Goal: Transaction & Acquisition: Purchase product/service

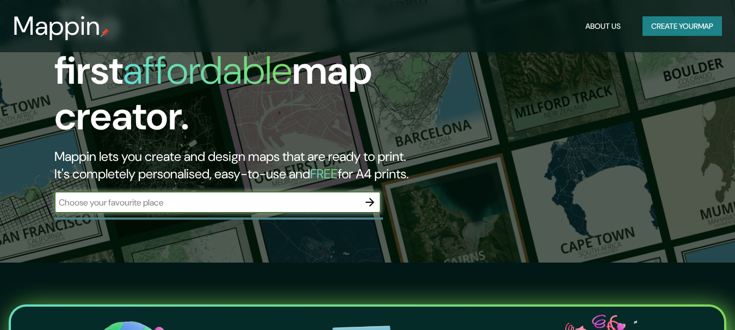
scroll to position [69, 0]
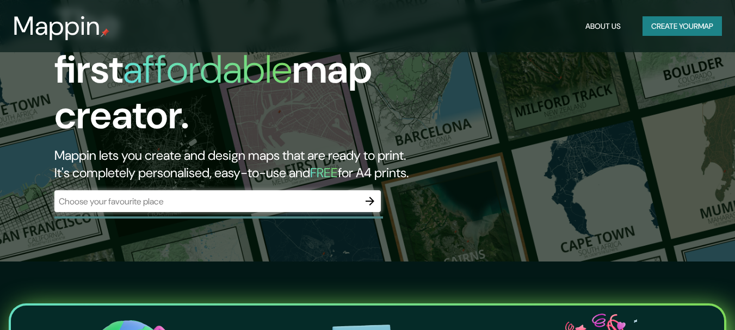
click at [381, 78] on h1 "The first affordable map creator." at bounding box center [238, 74] width 368 height 146
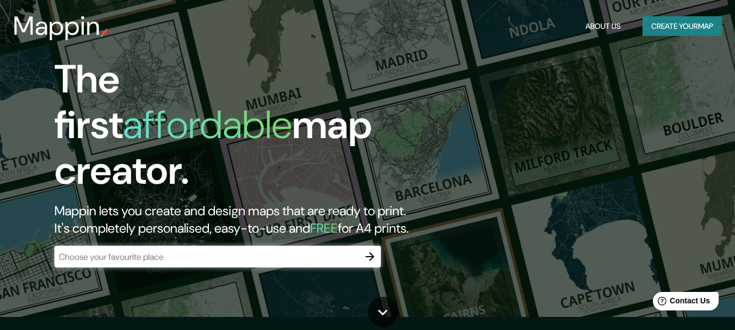
scroll to position [13, 0]
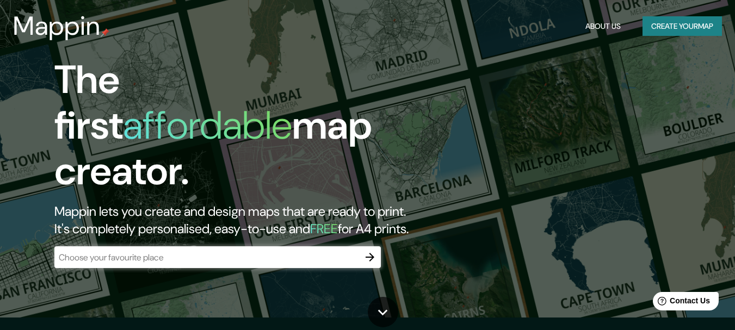
click at [683, 25] on button "Create your map" at bounding box center [681, 26] width 79 height 20
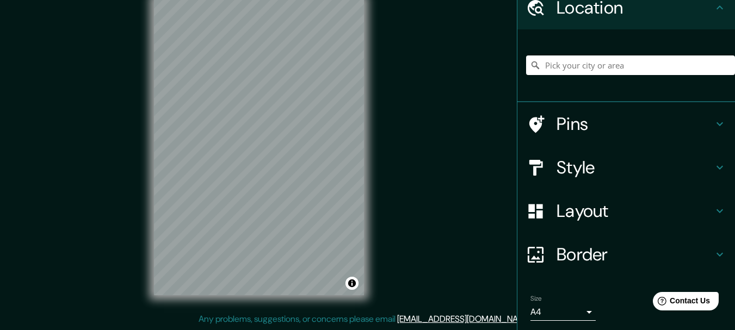
scroll to position [48, 0]
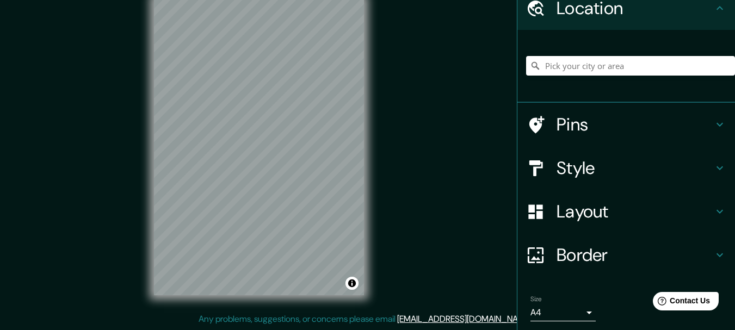
click at [713, 252] on icon at bounding box center [719, 255] width 13 height 13
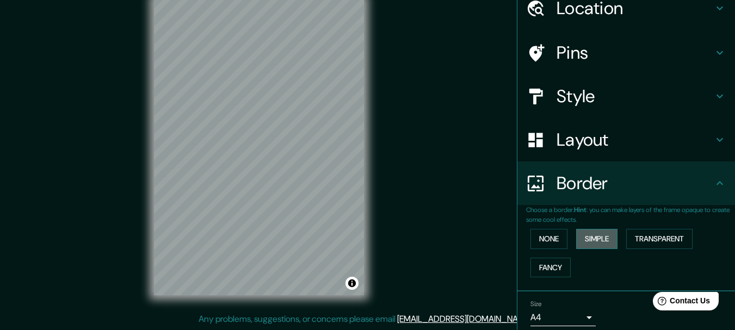
click at [586, 235] on button "Simple" at bounding box center [596, 239] width 41 height 20
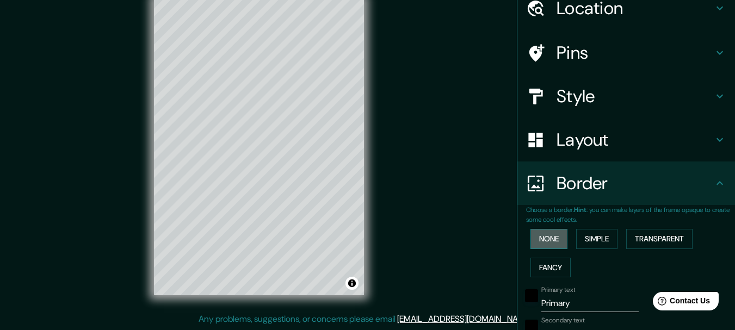
click at [554, 234] on button "None" at bounding box center [548, 239] width 37 height 20
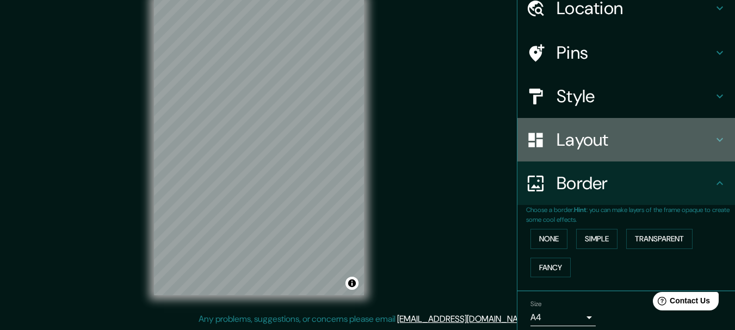
click at [632, 148] on h4 "Layout" at bounding box center [634, 140] width 157 height 22
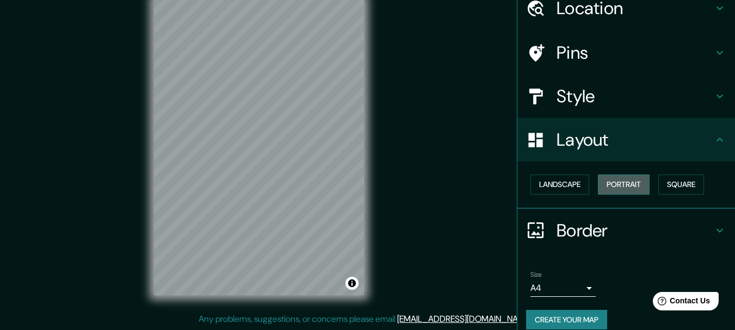
click at [621, 181] on button "Portrait" at bounding box center [624, 185] width 52 height 20
click at [572, 182] on button "Landscape" at bounding box center [559, 185] width 59 height 20
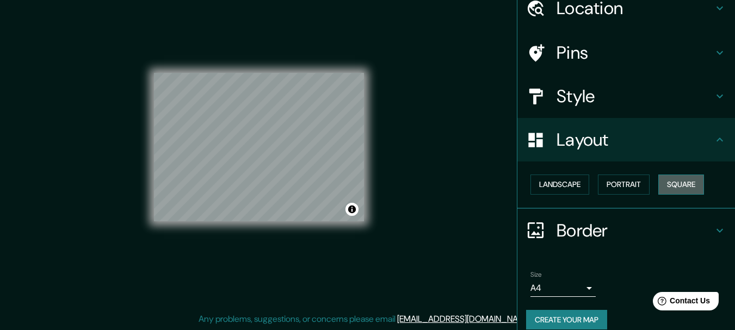
click at [662, 181] on button "Square" at bounding box center [681, 185] width 46 height 20
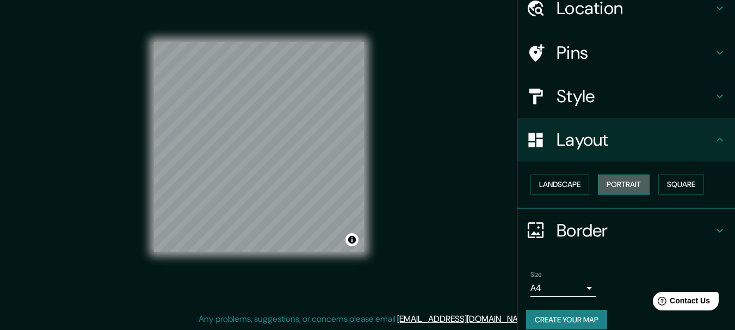
click at [624, 186] on button "Portrait" at bounding box center [624, 185] width 52 height 20
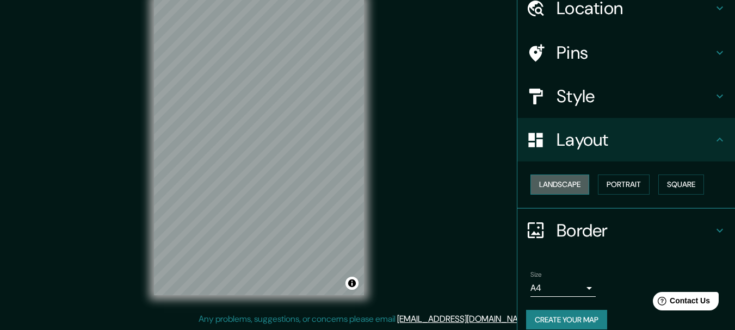
click at [564, 183] on button "Landscape" at bounding box center [559, 185] width 59 height 20
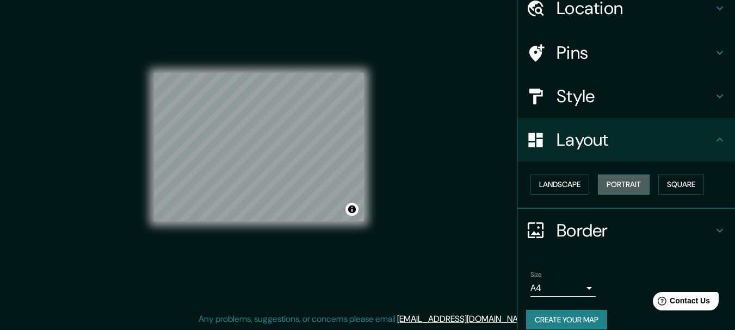
click at [603, 183] on button "Portrait" at bounding box center [624, 185] width 52 height 20
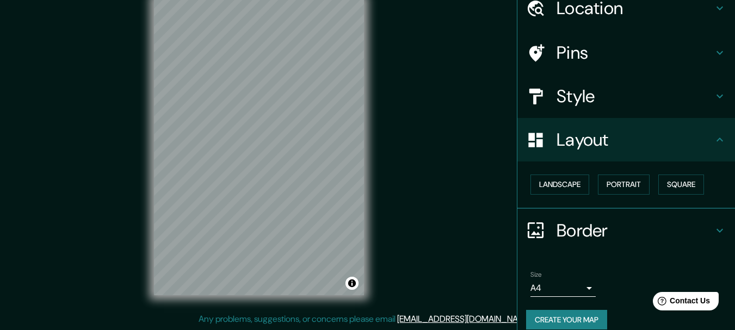
scroll to position [0, 0]
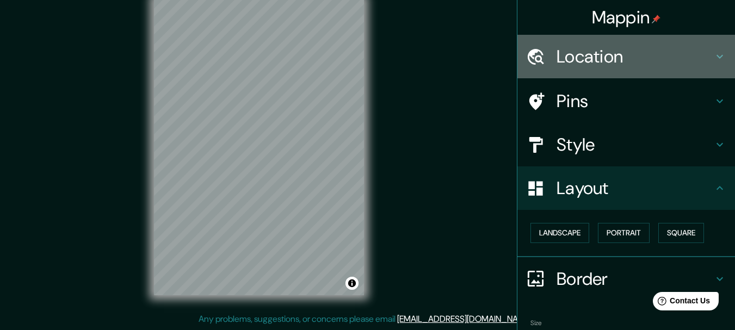
click at [603, 53] on h4 "Location" at bounding box center [634, 57] width 157 height 22
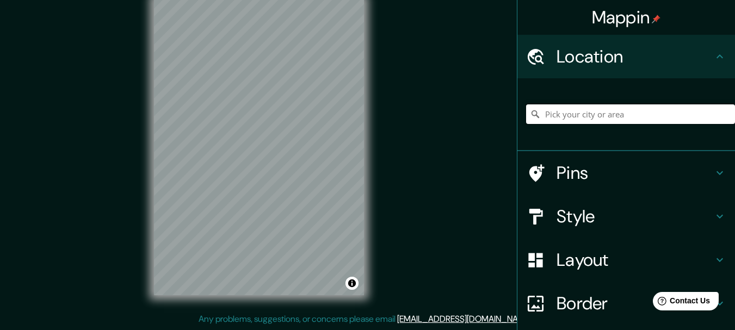
click at [593, 114] on input "Pick your city or area" at bounding box center [630, 114] width 209 height 20
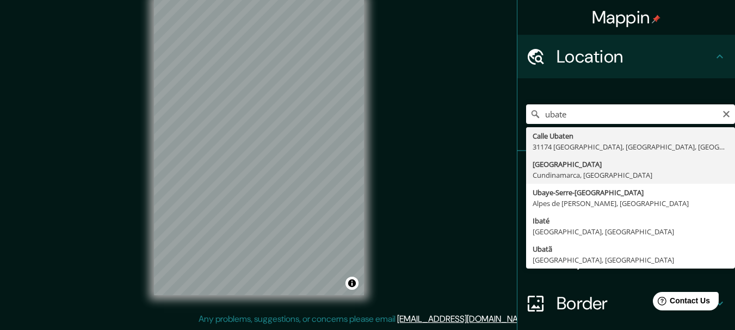
type input "[GEOGRAPHIC_DATA], [GEOGRAPHIC_DATA], [GEOGRAPHIC_DATA]"
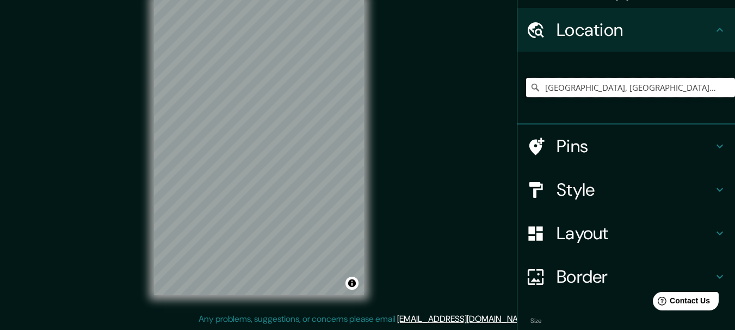
scroll to position [27, 0]
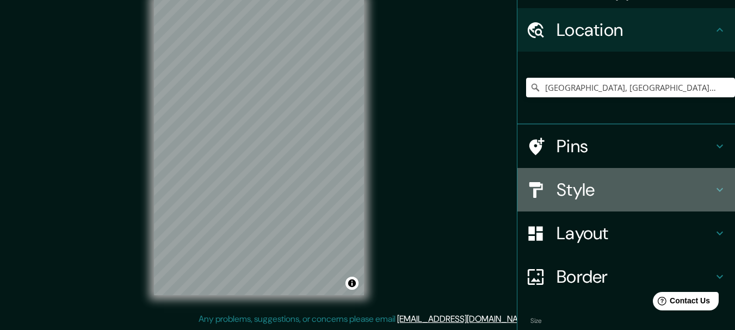
click at [614, 188] on h4 "Style" at bounding box center [634, 190] width 157 height 22
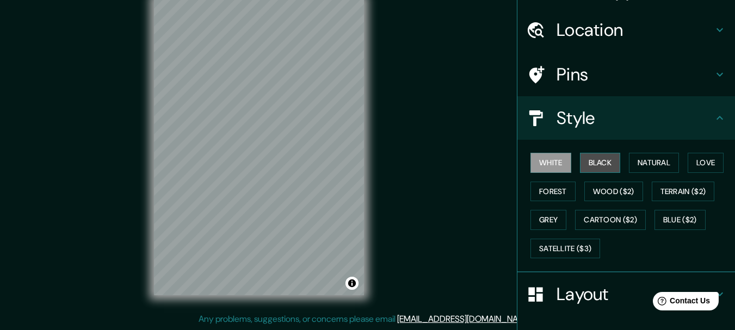
click at [596, 155] on button "Black" at bounding box center [600, 163] width 41 height 20
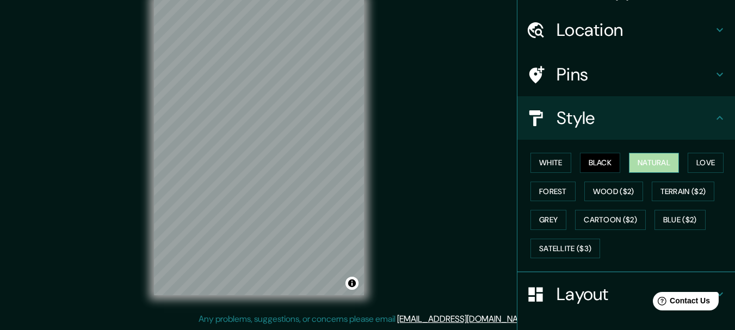
click at [643, 156] on button "Natural" at bounding box center [654, 163] width 50 height 20
click at [698, 167] on button "Love" at bounding box center [706, 163] width 36 height 20
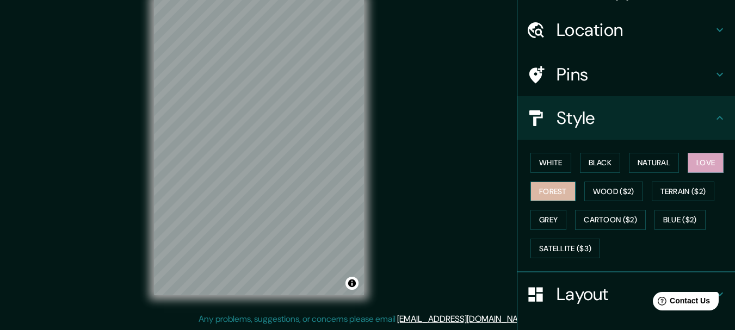
click at [555, 191] on button "Forest" at bounding box center [552, 192] width 45 height 20
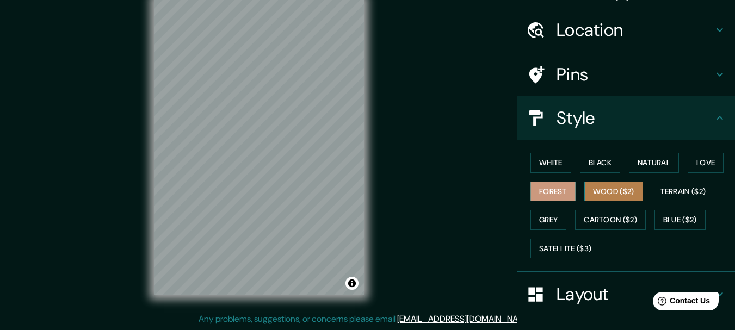
click at [595, 192] on button "Wood ($2)" at bounding box center [613, 192] width 59 height 20
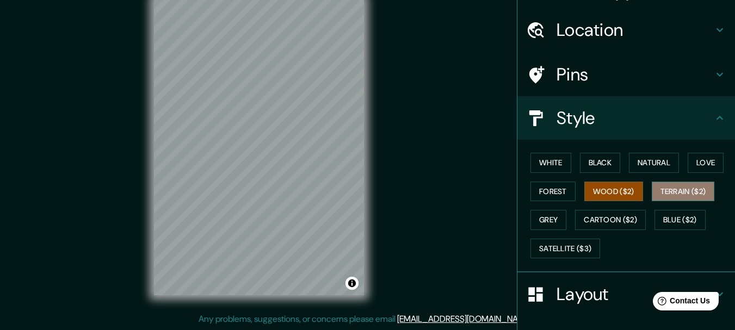
click at [662, 191] on button "Terrain ($2)" at bounding box center [683, 192] width 63 height 20
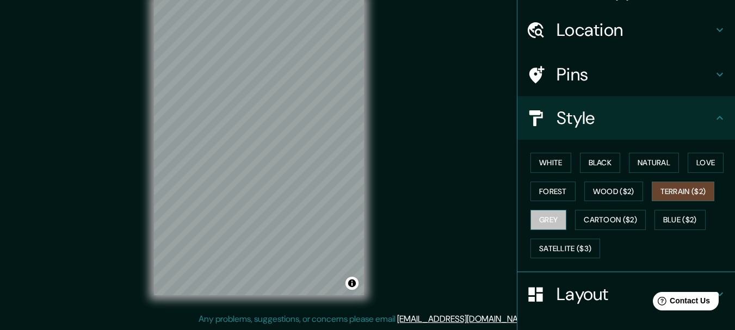
click at [530, 220] on button "Grey" at bounding box center [548, 220] width 36 height 20
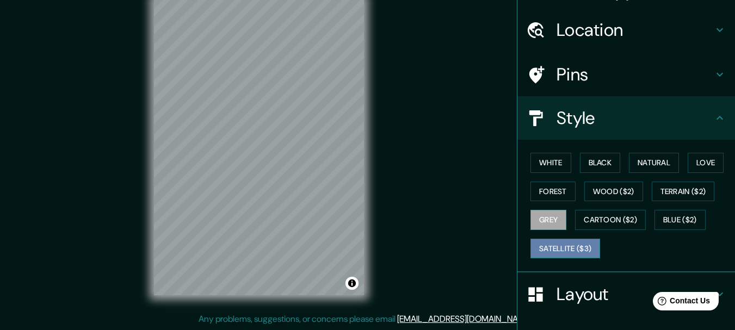
click at [572, 248] on button "Satellite ($3)" at bounding box center [565, 249] width 70 height 20
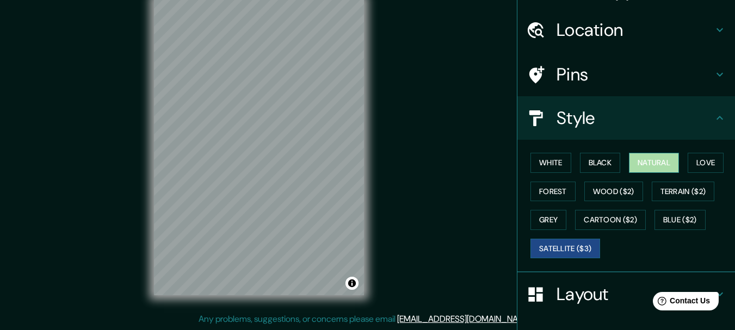
click at [629, 162] on button "Natural" at bounding box center [654, 163] width 50 height 20
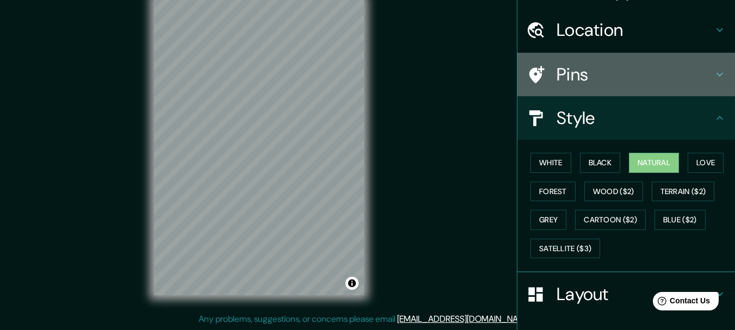
click at [590, 87] on div "Pins" at bounding box center [626, 75] width 218 height 44
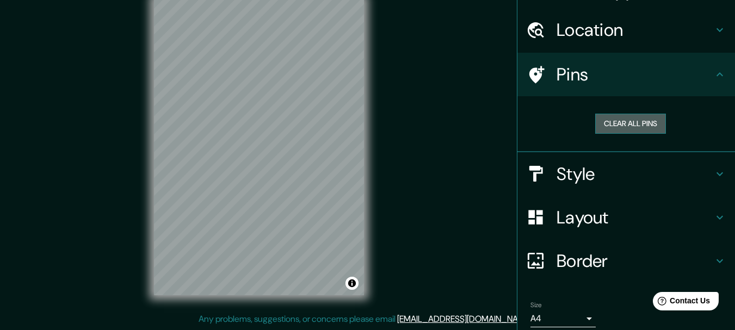
click at [627, 124] on button "Clear all pins" at bounding box center [630, 124] width 71 height 20
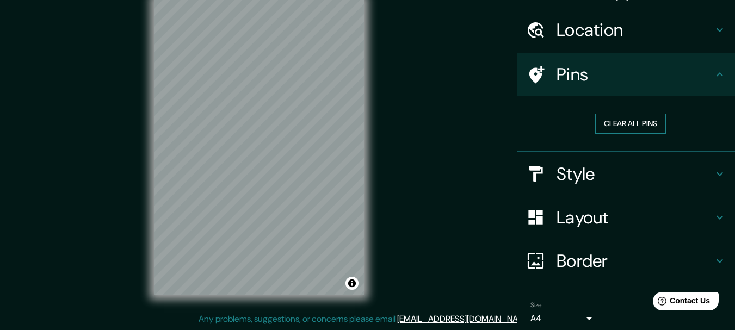
click at [627, 124] on button "Clear all pins" at bounding box center [630, 124] width 71 height 20
click at [564, 102] on div "Clear all pins" at bounding box center [626, 124] width 218 height 56
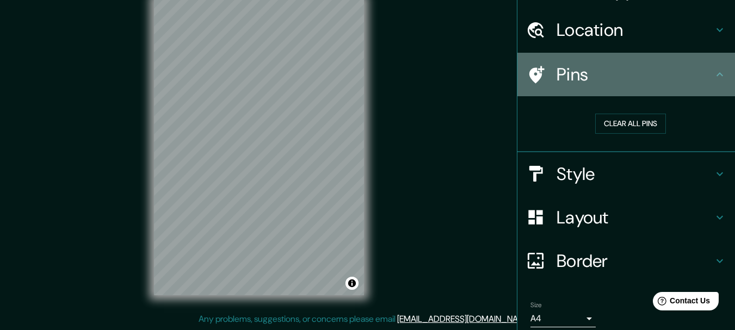
click at [713, 68] on icon at bounding box center [719, 74] width 13 height 13
click at [713, 75] on icon at bounding box center [719, 74] width 13 height 13
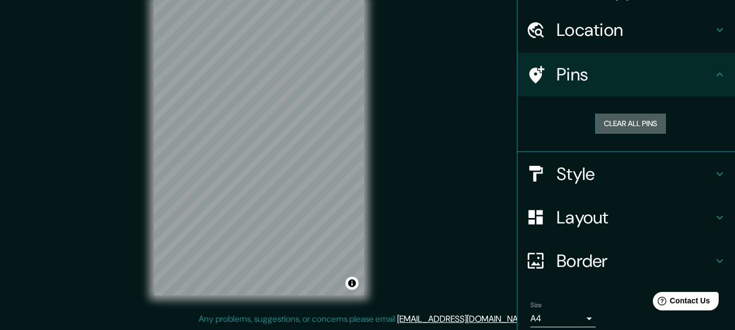
click at [630, 118] on button "Clear all pins" at bounding box center [630, 124] width 71 height 20
click at [616, 123] on button "Clear all pins" at bounding box center [630, 124] width 71 height 20
click at [283, 167] on div at bounding box center [282, 165] width 9 height 9
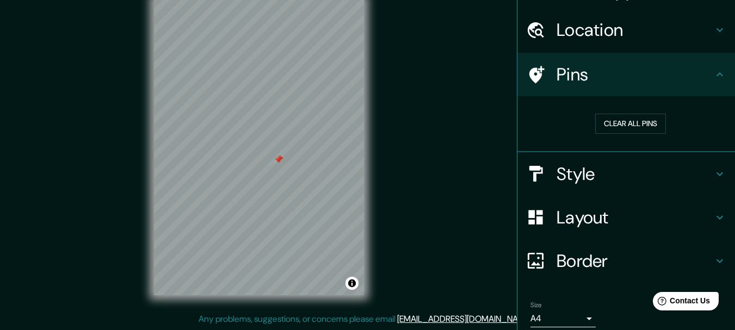
drag, startPoint x: 282, startPoint y: 164, endPoint x: 277, endPoint y: 158, distance: 7.4
click at [277, 158] on div at bounding box center [278, 159] width 9 height 9
drag, startPoint x: 280, startPoint y: 158, endPoint x: 273, endPoint y: 150, distance: 10.8
click at [273, 150] on div at bounding box center [271, 151] width 9 height 9
drag, startPoint x: 269, startPoint y: 148, endPoint x: 275, endPoint y: 143, distance: 8.9
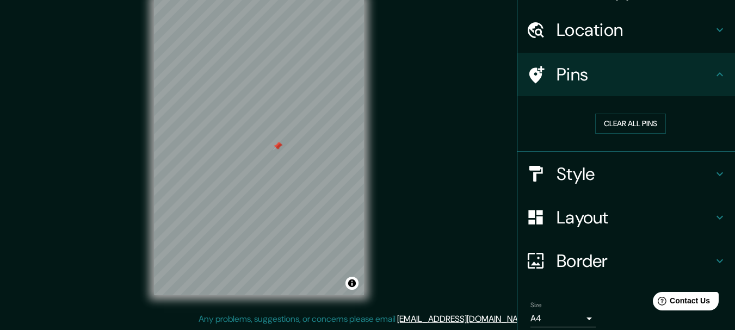
click at [275, 143] on div at bounding box center [277, 146] width 9 height 9
drag, startPoint x: 281, startPoint y: 148, endPoint x: 301, endPoint y: 153, distance: 20.6
click at [301, 153] on div at bounding box center [297, 149] width 9 height 9
drag, startPoint x: 298, startPoint y: 147, endPoint x: 293, endPoint y: 160, distance: 13.4
click at [293, 160] on div at bounding box center [292, 162] width 9 height 9
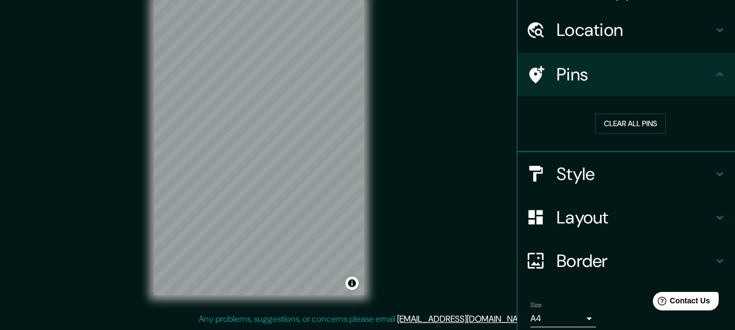
click at [405, 167] on div "Mappin Location [GEOGRAPHIC_DATA], [GEOGRAPHIC_DATA], [GEOGRAPHIC_DATA] Pins Cl…" at bounding box center [367, 155] width 735 height 349
click at [371, 115] on div "© Mapbox © OpenStreetMap Improve this map" at bounding box center [259, 147] width 245 height 332
click at [372, 95] on div "© Mapbox © OpenStreetMap Improve this map" at bounding box center [259, 147] width 245 height 332
click at [378, 129] on div "© Mapbox © OpenStreetMap Improve this map" at bounding box center [259, 147] width 245 height 332
click at [378, 183] on div "© Mapbox © OpenStreetMap Improve this map" at bounding box center [259, 147] width 245 height 332
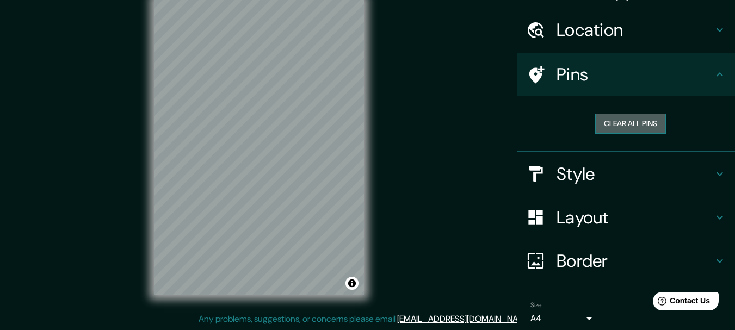
click at [633, 119] on button "Clear all pins" at bounding box center [630, 124] width 71 height 20
click at [639, 115] on button "Clear all pins" at bounding box center [630, 124] width 71 height 20
click at [630, 125] on button "Clear all pins" at bounding box center [630, 124] width 71 height 20
click at [134, 62] on div "Mappin Location [GEOGRAPHIC_DATA], [GEOGRAPHIC_DATA], [GEOGRAPHIC_DATA] Pins Cl…" at bounding box center [367, 155] width 735 height 349
click at [378, 54] on div "© Mapbox © OpenStreetMap Improve this map" at bounding box center [259, 147] width 245 height 332
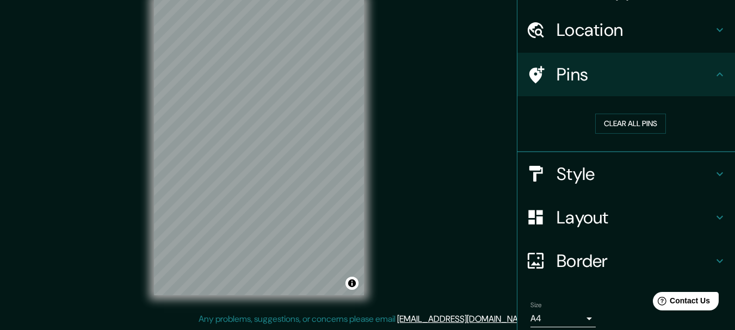
click at [370, 185] on div "© Mapbox © OpenStreetMap Improve this map" at bounding box center [259, 147] width 245 height 332
drag, startPoint x: 300, startPoint y: 68, endPoint x: 297, endPoint y: 116, distance: 47.9
click at [296, 115] on div at bounding box center [297, 115] width 9 height 9
drag, startPoint x: 299, startPoint y: 113, endPoint x: 317, endPoint y: 108, distance: 19.0
click at [322, 111] on div at bounding box center [326, 115] width 9 height 9
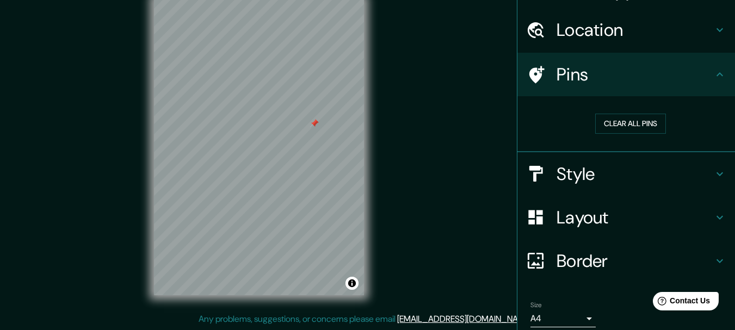
drag, startPoint x: 270, startPoint y: 250, endPoint x: 290, endPoint y: 121, distance: 131.0
click at [310, 121] on div at bounding box center [314, 123] width 9 height 9
click at [596, 116] on button "Clear all pins" at bounding box center [630, 124] width 71 height 20
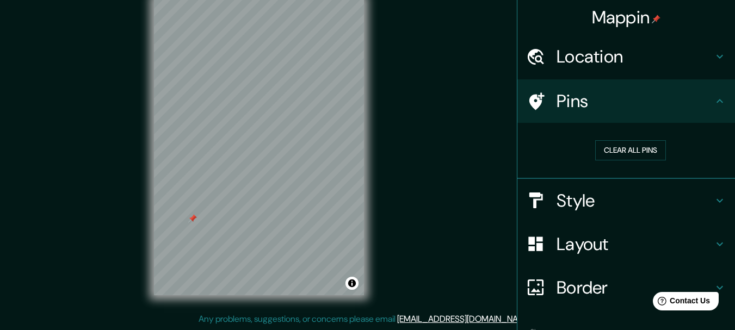
scroll to position [70, 0]
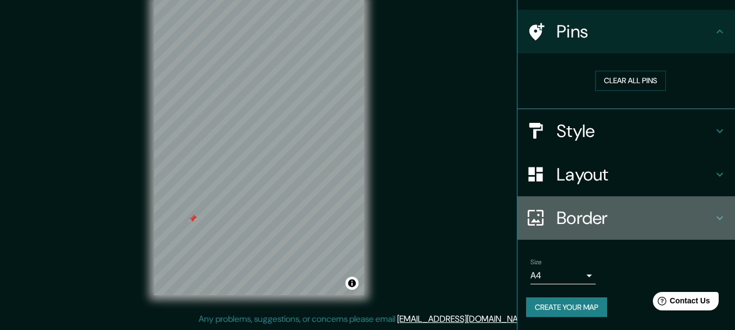
click at [584, 216] on h4 "Border" at bounding box center [634, 218] width 157 height 22
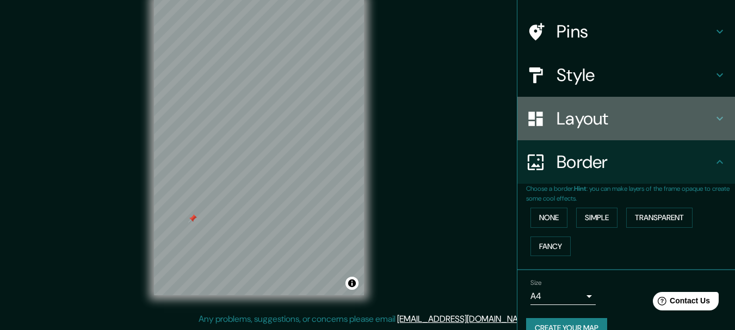
click at [587, 121] on h4 "Layout" at bounding box center [634, 119] width 157 height 22
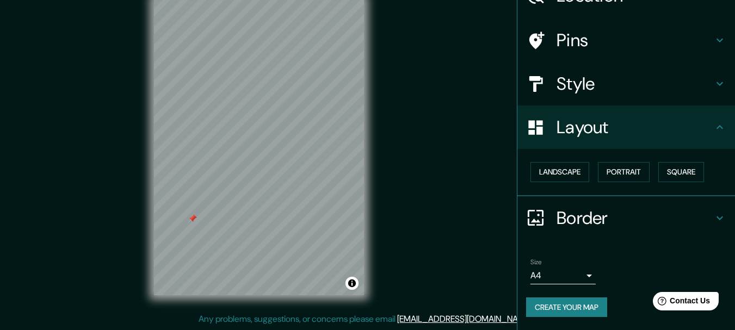
scroll to position [61, 0]
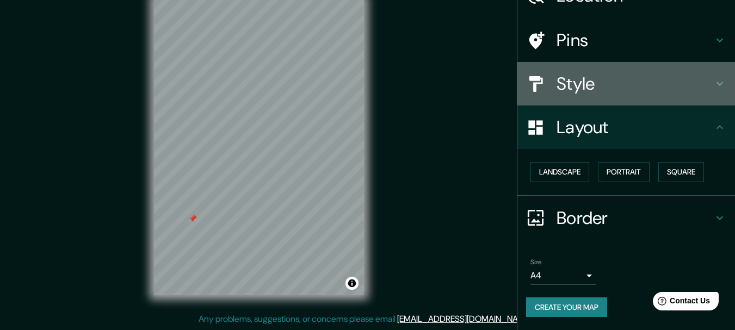
click at [581, 90] on h4 "Style" at bounding box center [634, 84] width 157 height 22
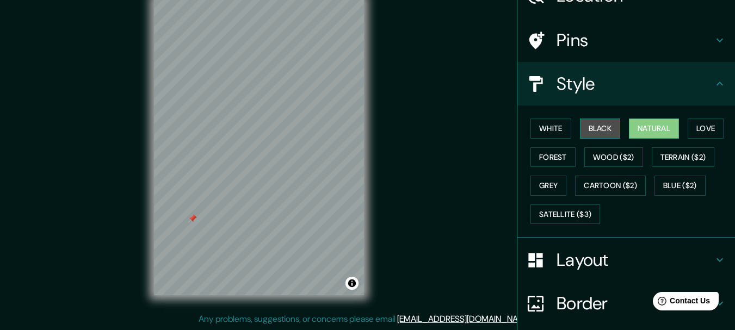
click at [593, 123] on button "Black" at bounding box center [600, 129] width 41 height 20
click at [630, 128] on button "Natural" at bounding box center [654, 129] width 50 height 20
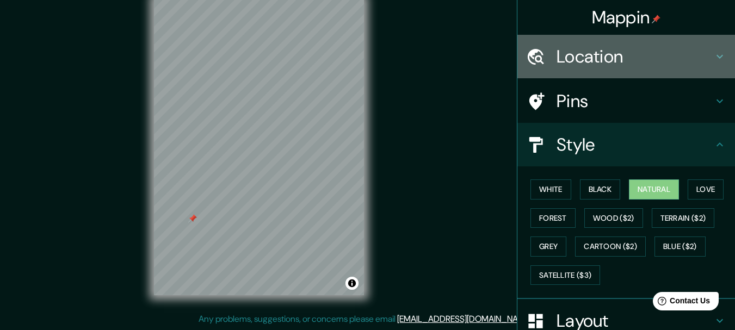
click at [616, 53] on h4 "Location" at bounding box center [634, 57] width 157 height 22
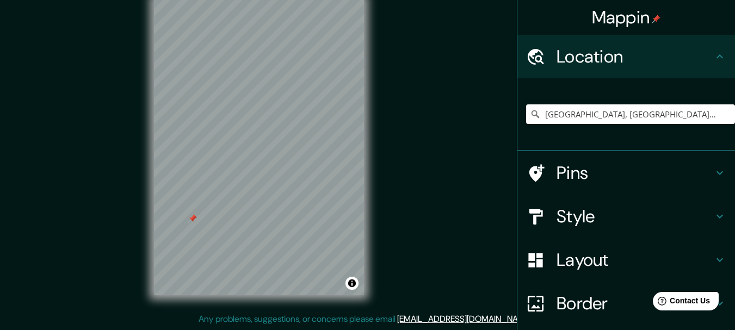
click at [580, 175] on h4 "Pins" at bounding box center [634, 173] width 157 height 22
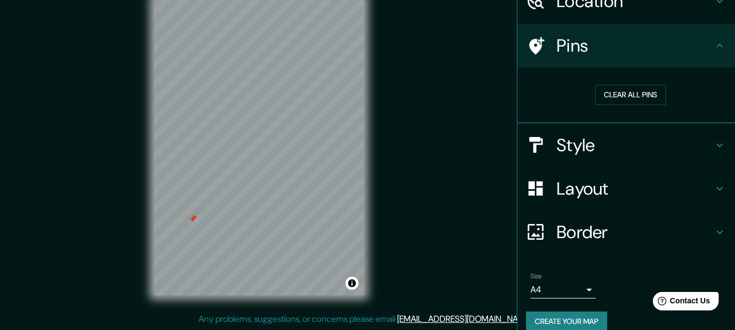
scroll to position [56, 0]
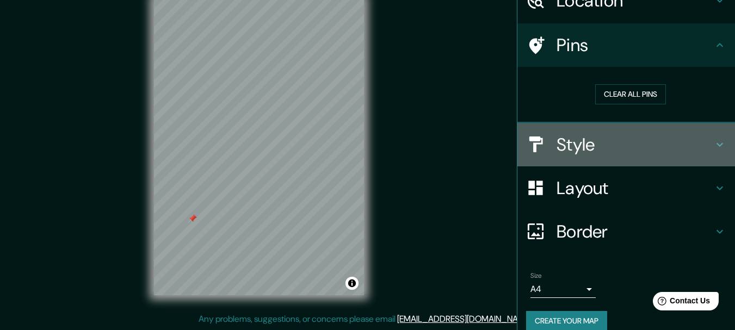
click at [581, 151] on h4 "Style" at bounding box center [634, 145] width 157 height 22
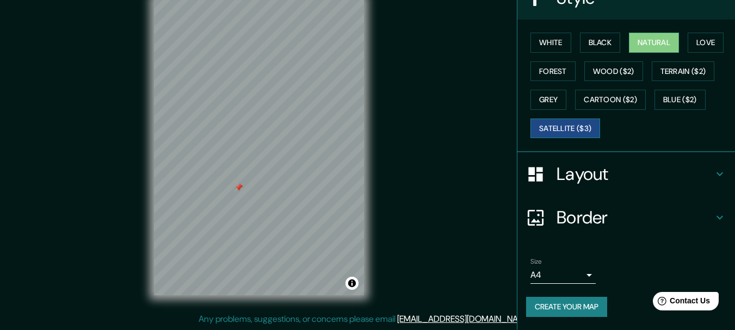
scroll to position [0, 0]
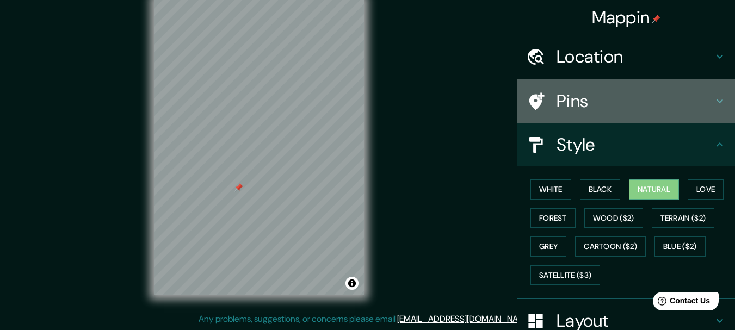
click at [583, 107] on h4 "Pins" at bounding box center [634, 101] width 157 height 22
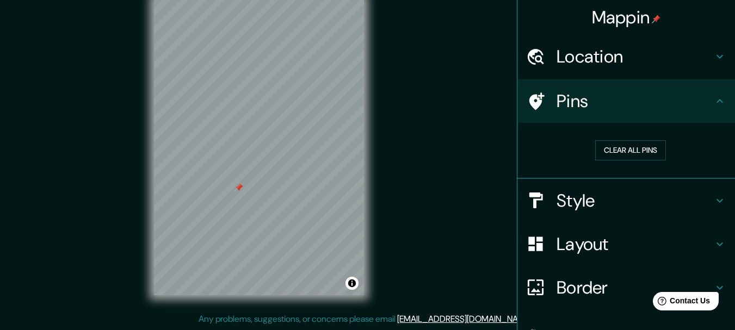
click at [559, 128] on div "Clear all pins" at bounding box center [626, 151] width 218 height 56
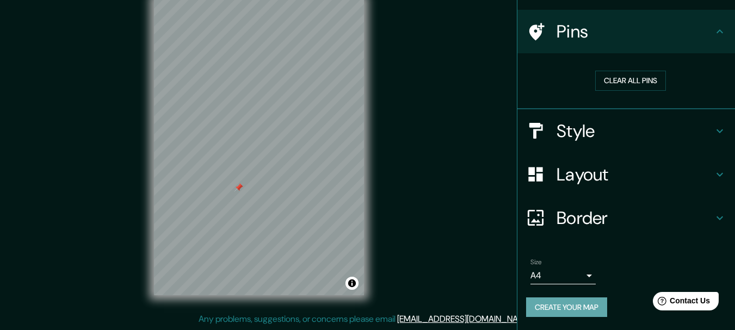
click at [565, 311] on button "Create your map" at bounding box center [566, 308] width 81 height 20
click at [575, 305] on button "Create your map" at bounding box center [566, 308] width 81 height 20
click at [632, 77] on button "Clear all pins" at bounding box center [630, 81] width 71 height 20
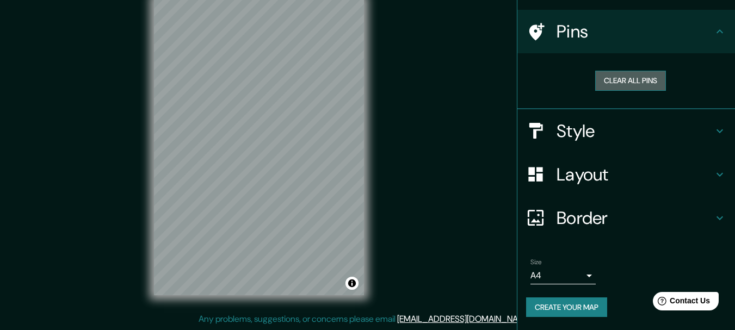
click at [632, 77] on button "Clear all pins" at bounding box center [630, 81] width 71 height 20
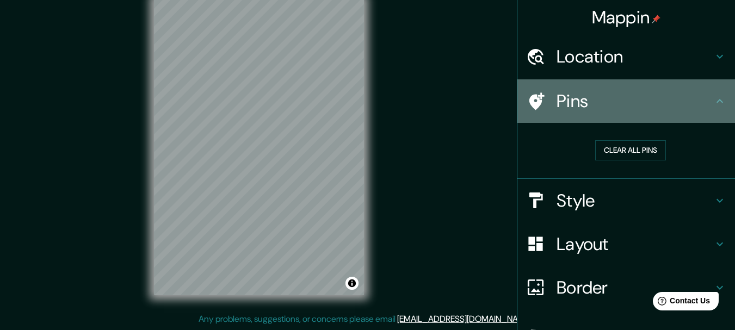
click at [531, 99] on icon at bounding box center [535, 101] width 19 height 19
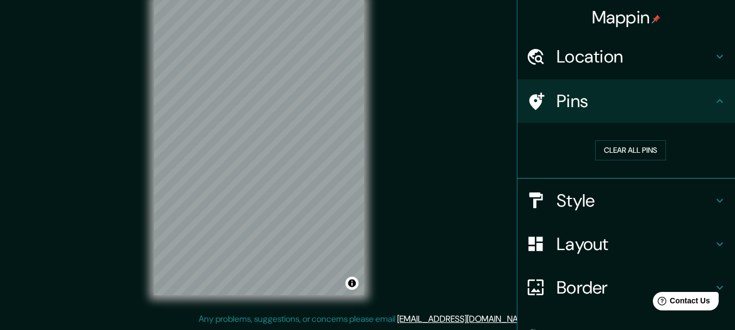
scroll to position [70, 0]
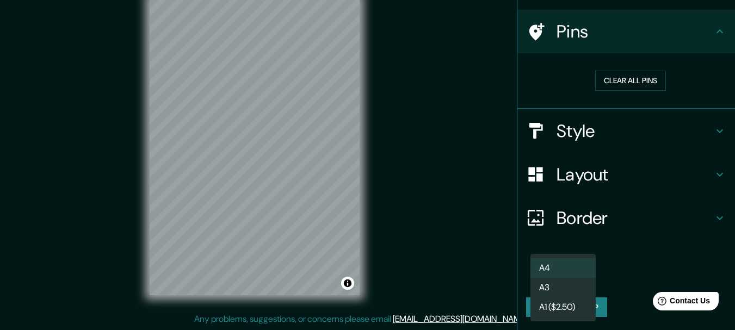
click at [579, 274] on body "Mappin Location [GEOGRAPHIC_DATA], [GEOGRAPHIC_DATA], [GEOGRAPHIC_DATA] Pins Cl…" at bounding box center [367, 146] width 735 height 330
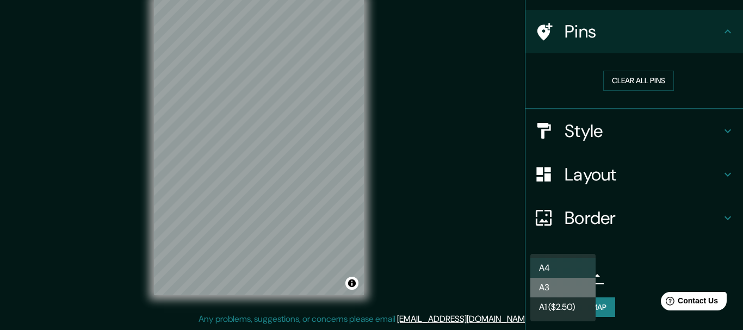
click at [573, 282] on li "A3" at bounding box center [562, 288] width 65 height 20
type input "a4"
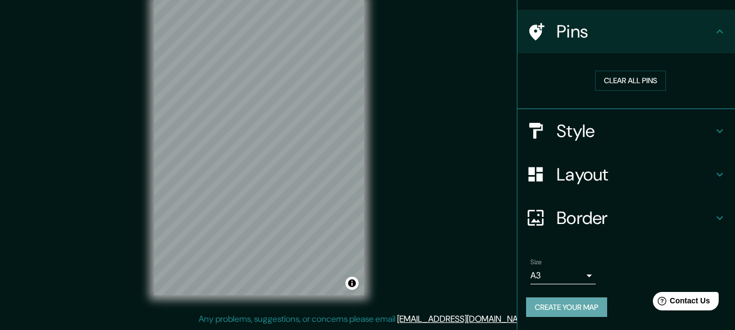
click at [574, 302] on button "Create your map" at bounding box center [566, 308] width 81 height 20
click at [571, 304] on div "Create your map" at bounding box center [626, 308] width 200 height 20
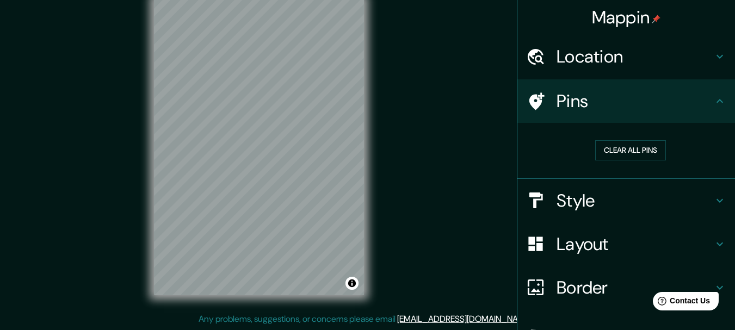
drag, startPoint x: 395, startPoint y: 199, endPoint x: 388, endPoint y: 242, distance: 43.6
click at [388, 242] on div "Mappin Location [GEOGRAPHIC_DATA], [GEOGRAPHIC_DATA], [GEOGRAPHIC_DATA] Pins Cl…" at bounding box center [367, 155] width 735 height 349
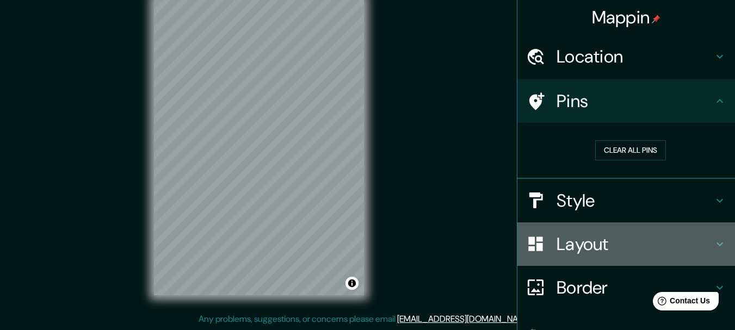
click at [540, 249] on div at bounding box center [541, 243] width 30 height 19
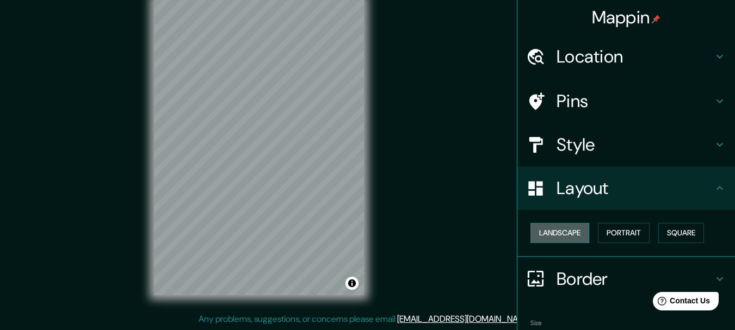
click at [566, 233] on button "Landscape" at bounding box center [559, 233] width 59 height 20
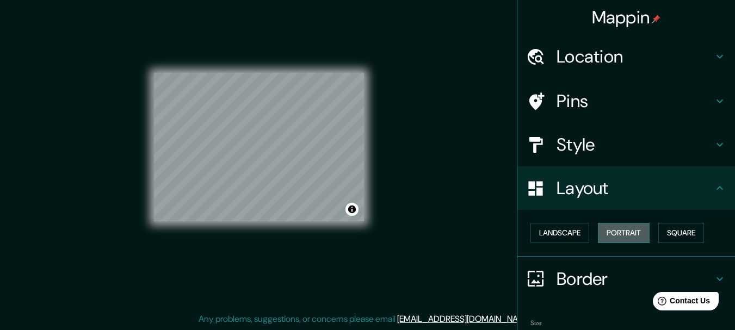
click at [609, 233] on button "Portrait" at bounding box center [624, 233] width 52 height 20
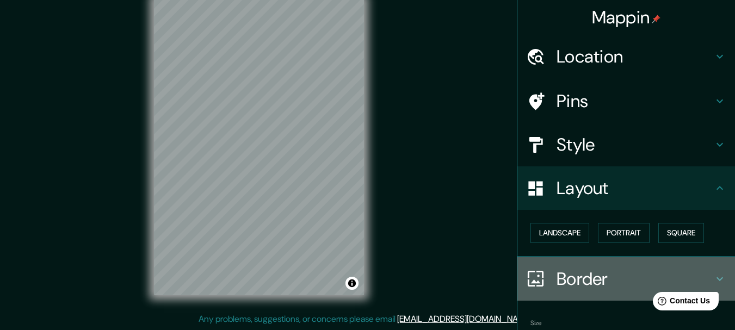
click at [586, 281] on h4 "Border" at bounding box center [634, 279] width 157 height 22
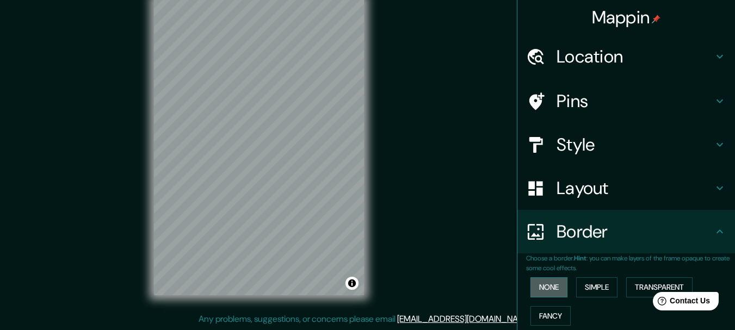
click at [548, 284] on button "None" at bounding box center [548, 287] width 37 height 20
click at [577, 287] on button "Simple" at bounding box center [596, 287] width 41 height 20
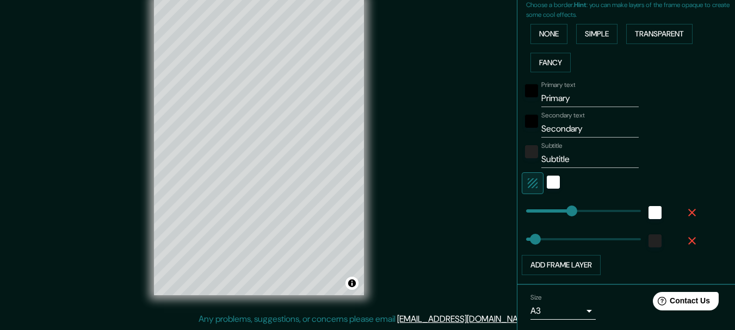
scroll to position [253, 0]
click at [565, 98] on input "Primary" at bounding box center [589, 98] width 97 height 17
type input "Primar"
type input "154"
type input "31"
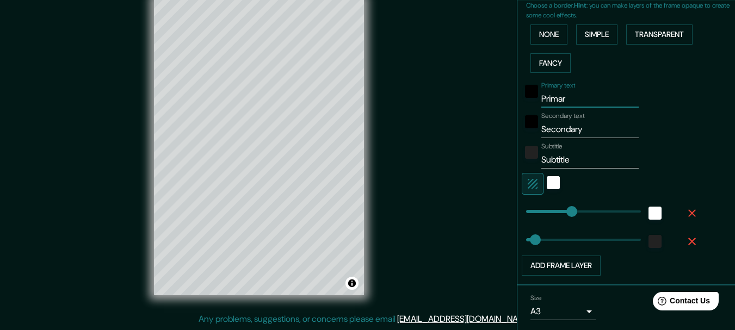
type input "Prima"
type input "154"
type input "31"
type input "Prim"
type input "154"
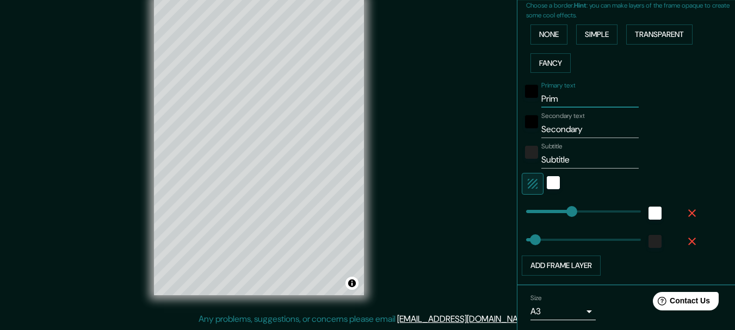
type input "31"
type input "Pri"
type input "154"
type input "31"
type input "Pr"
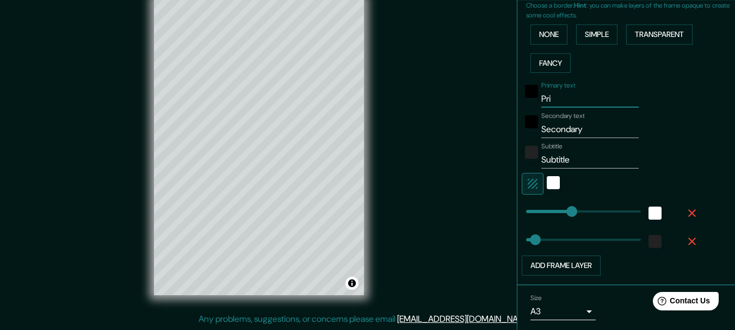
type input "154"
type input "31"
type input "P"
type input "154"
type input "31"
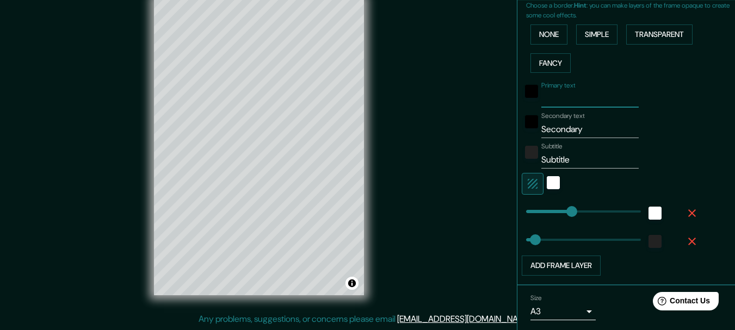
type input "154"
type input "31"
type input "u"
type input "154"
type input "31"
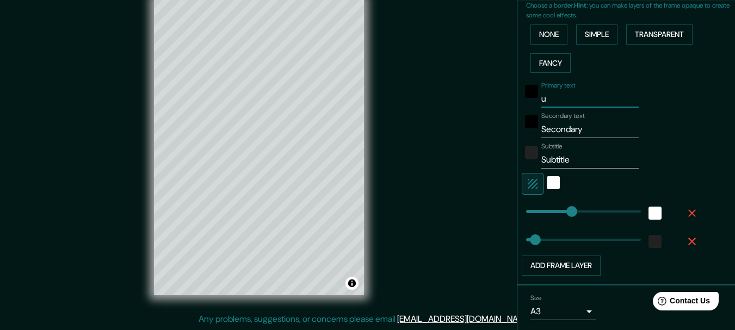
type input "ub"
type input "154"
type input "31"
type input "uba"
type input "154"
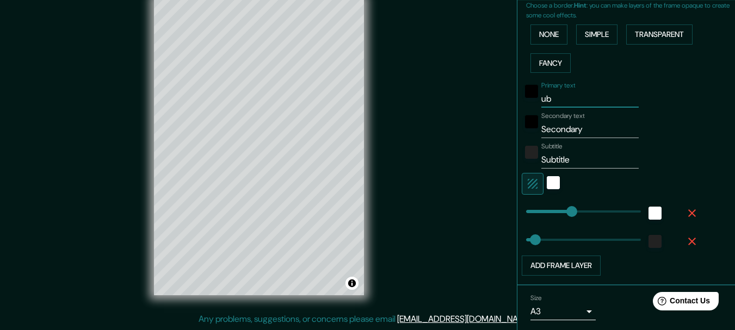
type input "31"
type input "ubat"
type input "154"
type input "31"
type input "ubate"
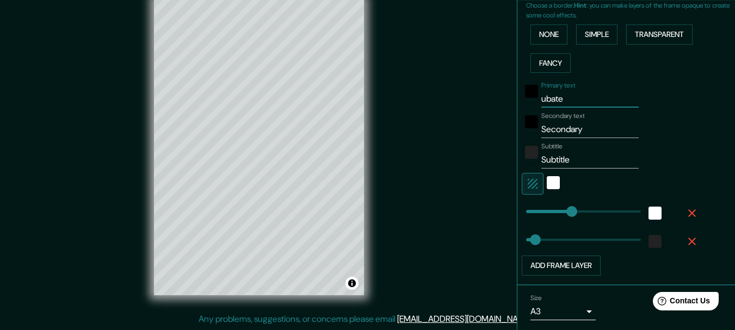
type input "154"
type input "31"
type input "ubat"
type input "154"
type input "31"
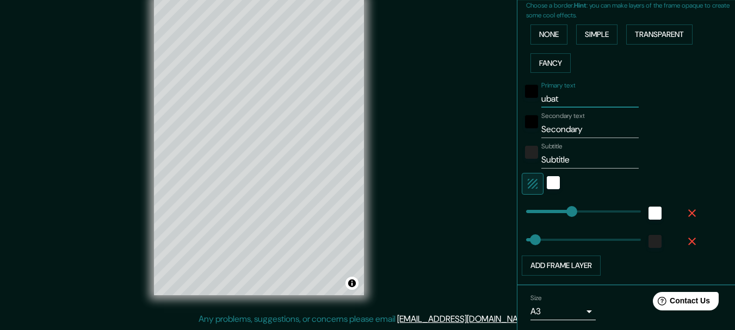
type input "ubaté"
type input "154"
type input "31"
type input "ubaté"
click at [577, 125] on input "Secondary" at bounding box center [589, 129] width 97 height 17
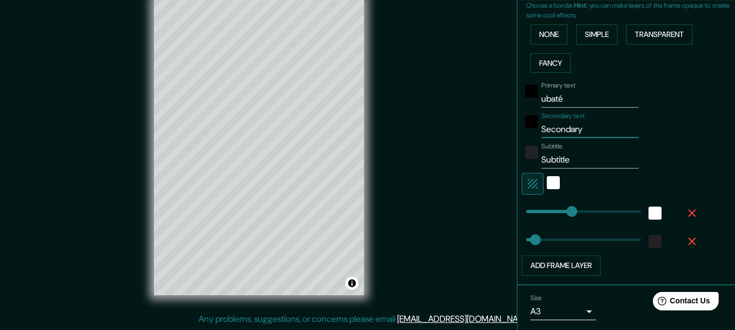
type input "Secondar"
type input "154"
type input "31"
type input "Seconda"
type input "154"
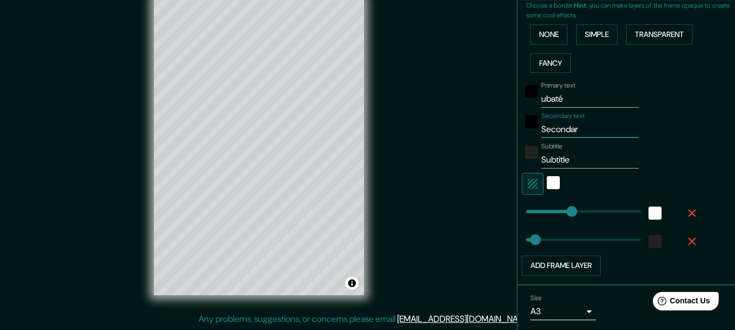
type input "31"
type input "Secon"
type input "154"
type input "31"
type input "Seco"
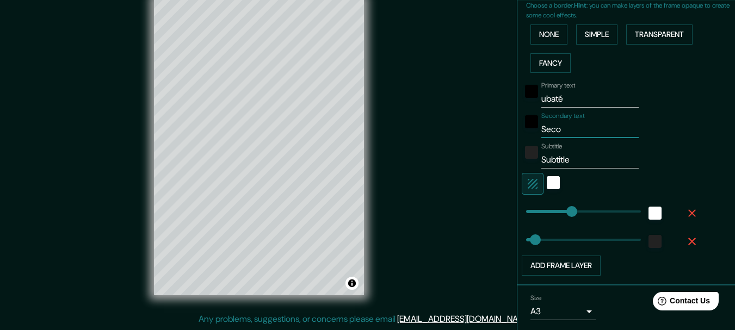
type input "154"
type input "31"
type input "Sec"
type input "154"
type input "31"
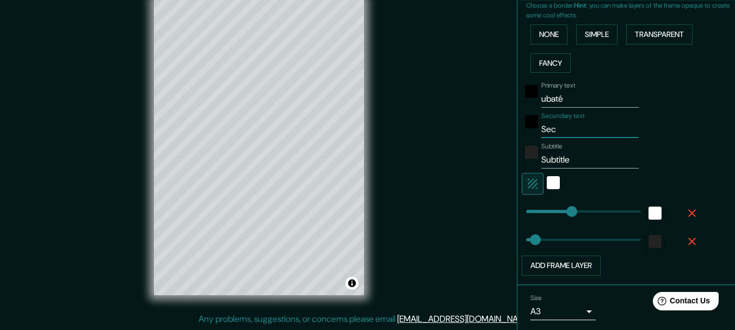
type input "Se"
type input "154"
type input "31"
type input "S"
type input "154"
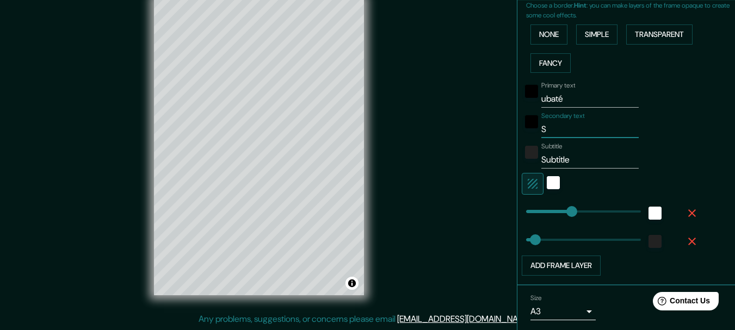
type input "31"
type input "154"
type input "31"
type input "s"
type input "154"
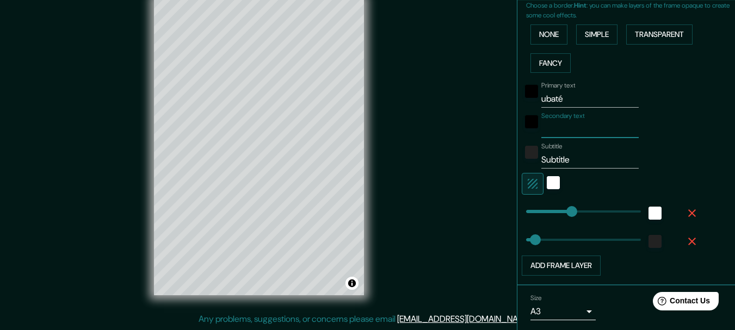
type input "31"
type input "si"
type input "154"
type input "31"
type input "sit"
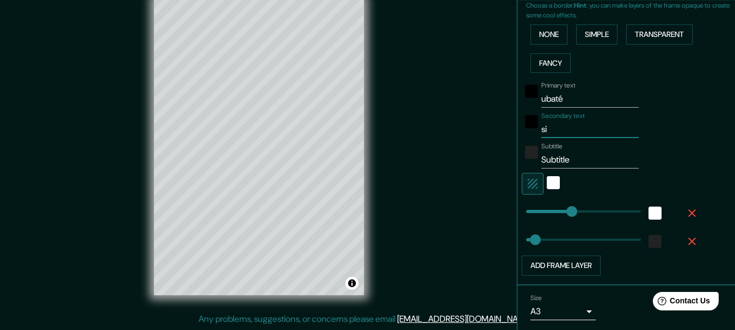
type input "154"
type input "31"
type input "siti"
type input "154"
type input "31"
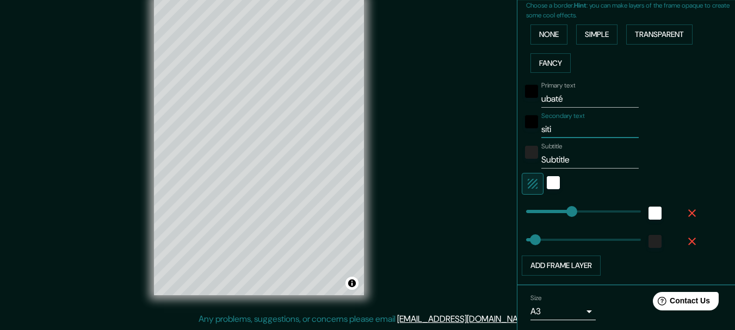
type input "sitio"
type input "154"
type input "31"
type input "sitios"
type input "154"
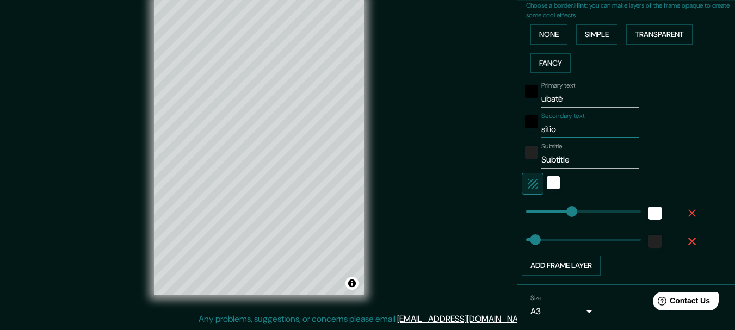
type input "31"
type input "sitios"
type input "154"
type input "31"
type input "sitios t"
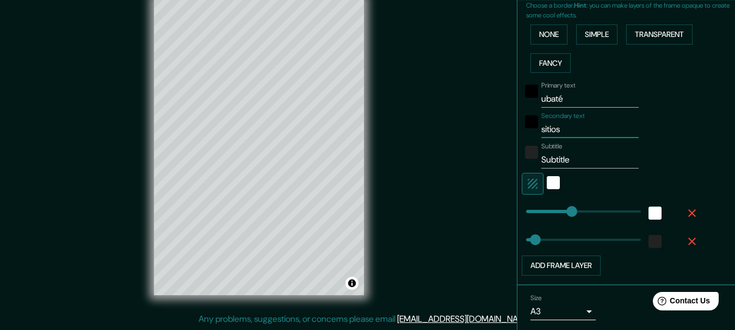
type input "154"
type input "31"
type input "sitios tu"
type input "154"
type input "31"
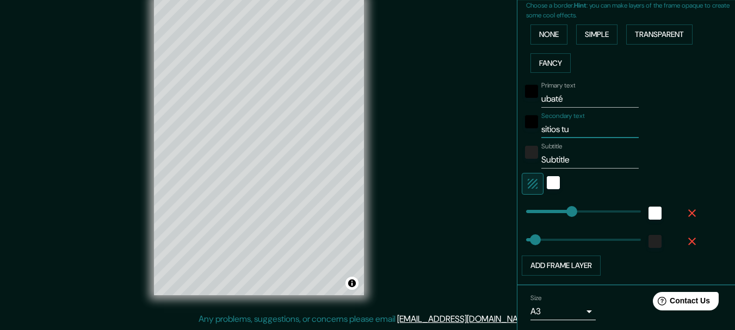
type input "sitios tur"
type input "154"
type input "31"
type input "sitios turi"
type input "154"
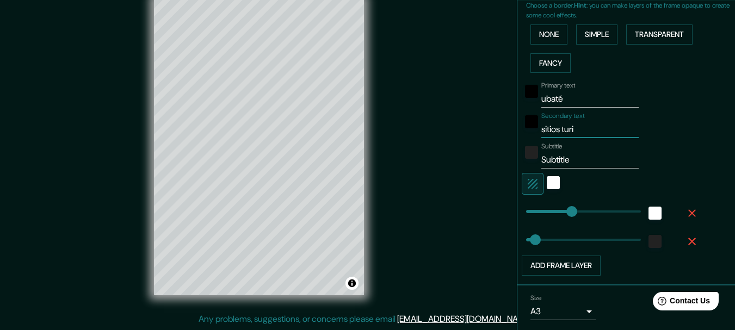
type input "31"
type input "sitios turis"
type input "154"
type input "31"
type input "sitios turist"
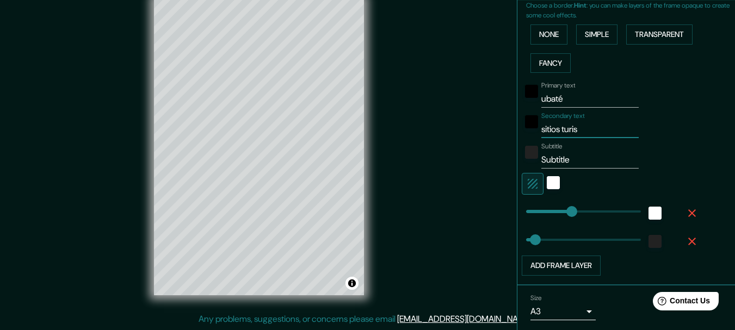
type input "154"
type input "31"
type input "sitios turisti"
type input "154"
type input "31"
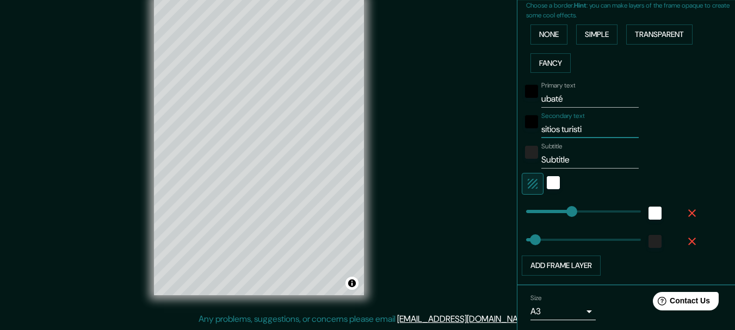
type input "sitios turistic"
type input "154"
type input "31"
type input "sitios turistico"
type input "154"
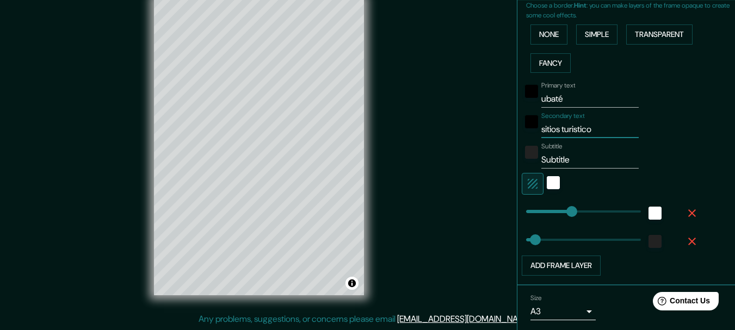
type input "31"
type input "sitios turisticos"
type input "154"
type input "31"
click at [571, 157] on input "Subtitle" at bounding box center [589, 159] width 97 height 17
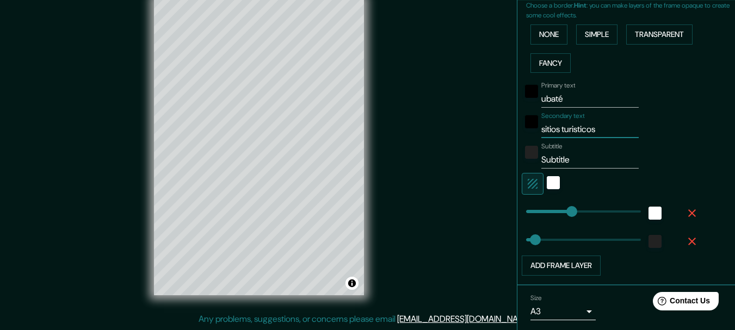
click at [574, 131] on input "sitios turisticos" at bounding box center [589, 129] width 97 height 17
drag, startPoint x: 574, startPoint y: 131, endPoint x: 599, endPoint y: 125, distance: 25.1
click at [599, 125] on input "sitios turisticos" at bounding box center [589, 129] width 97 height 17
click at [594, 128] on input "sitios turisticos" at bounding box center [589, 129] width 97 height 17
click at [584, 129] on input "sitios turisticos" at bounding box center [589, 129] width 97 height 17
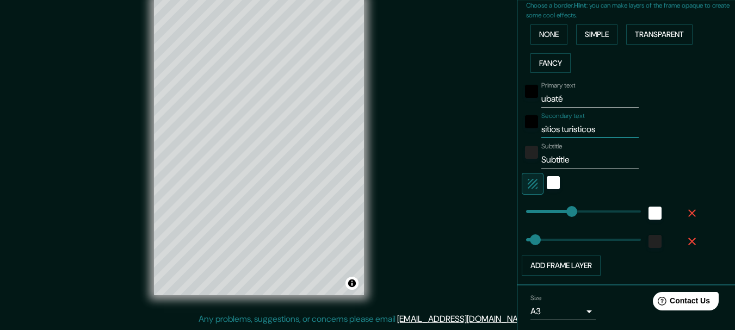
click at [584, 129] on input "sitios turisticos" at bounding box center [589, 129] width 97 height 17
type input "sitios turísticos"
type input "154"
type input "31"
type input "sitios turísticos"
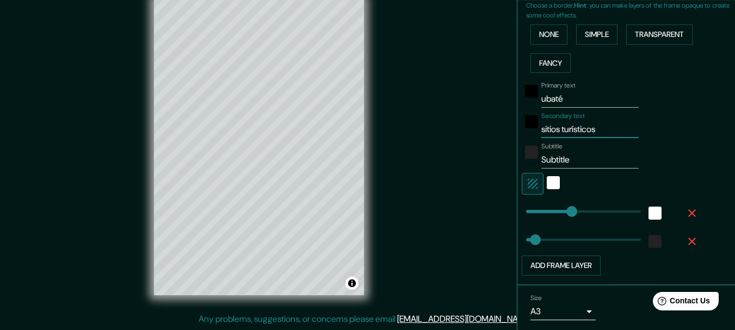
click at [570, 160] on input "Subtitle" at bounding box center [589, 159] width 97 height 17
type input "Subtitl"
type input "154"
type input "31"
type input "Subtit"
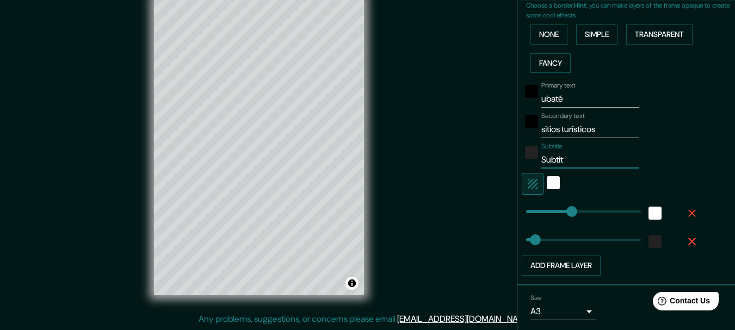
type input "154"
type input "31"
type input "Subti"
type input "154"
type input "31"
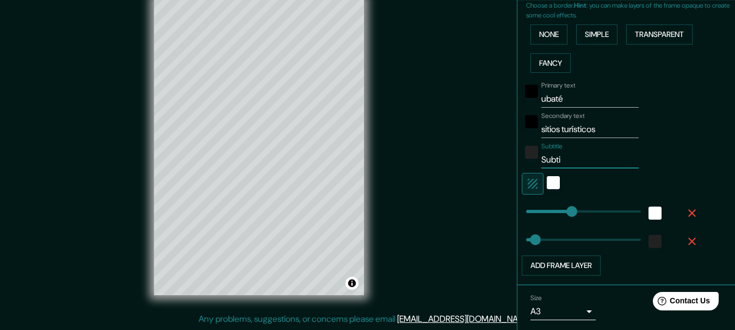
type input "Subt"
type input "154"
type input "31"
type input "Sub"
type input "154"
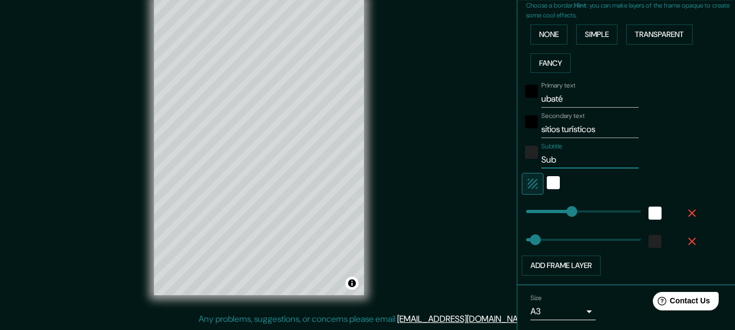
type input "31"
type input "Su"
type input "154"
type input "31"
type input "S"
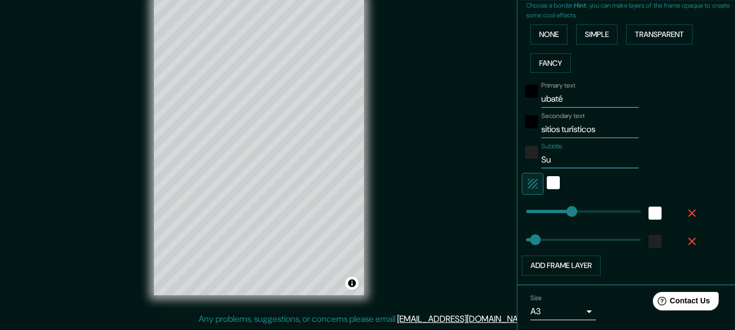
type input "154"
type input "31"
type input "154"
type input "31"
type input "c"
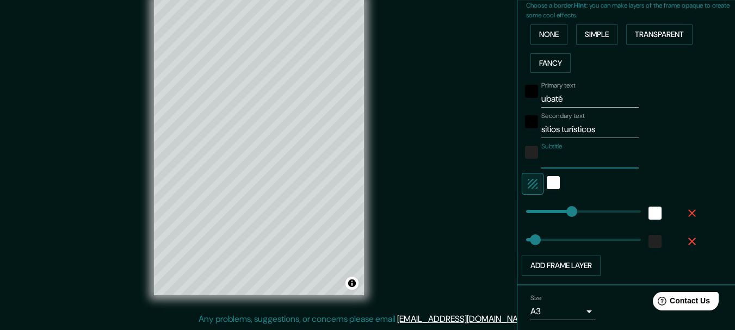
type input "154"
type input "31"
type input "cu"
type input "154"
type input "31"
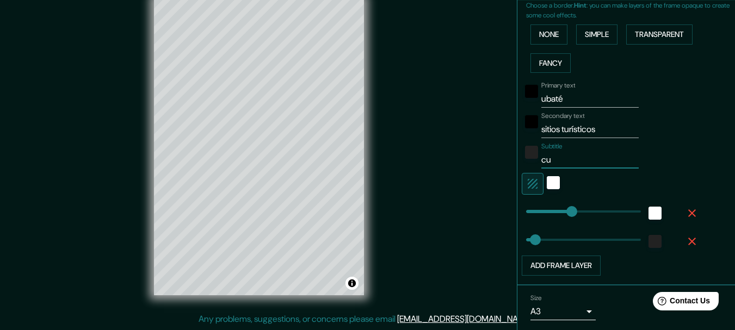
type input "cul"
type input "154"
type input "31"
type input "cult"
type input "154"
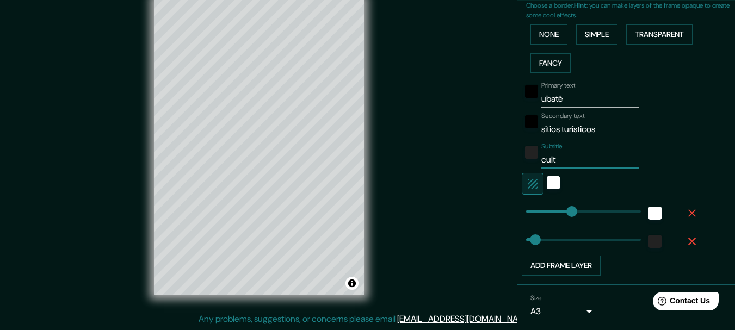
type input "31"
type input "cultu"
type input "154"
type input "31"
type input "cultur"
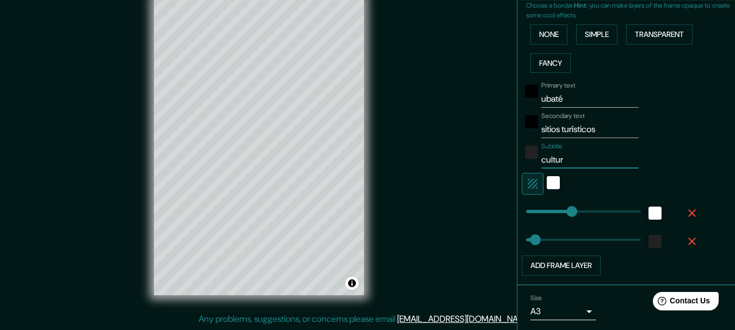
type input "154"
type input "31"
type input "culture"
type input "154"
type input "31"
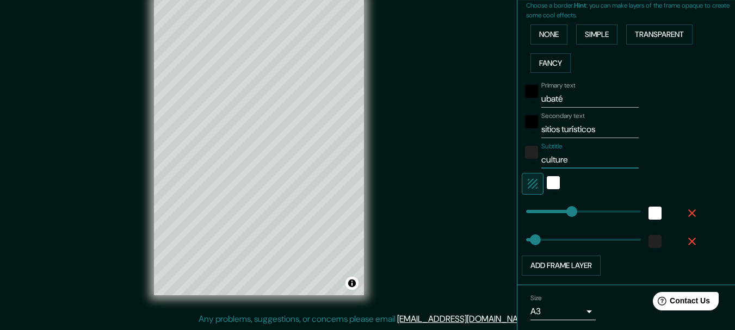
type input "culture"
type input "154"
type input "31"
type input "culture"
type input "154"
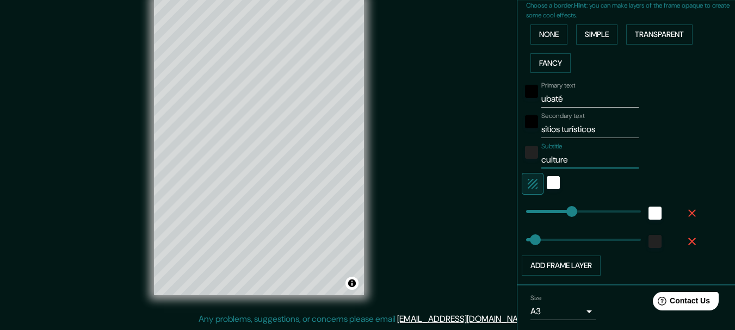
type input "31"
type input "culture_"
type input "154"
type input "31"
type input "culture"
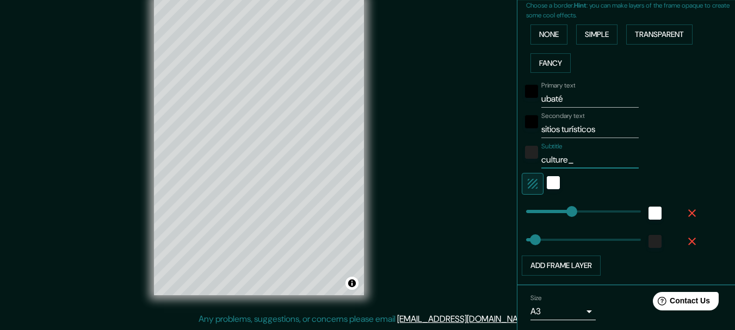
type input "154"
type input "31"
type input "culture-"
type input "154"
type input "31"
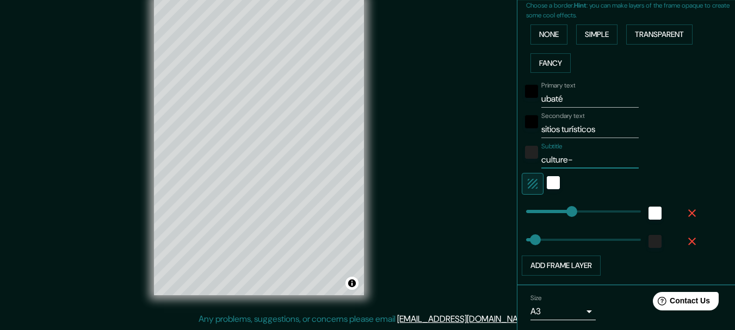
type input "culture-u"
type input "154"
type input "31"
type input "culture-ub"
type input "154"
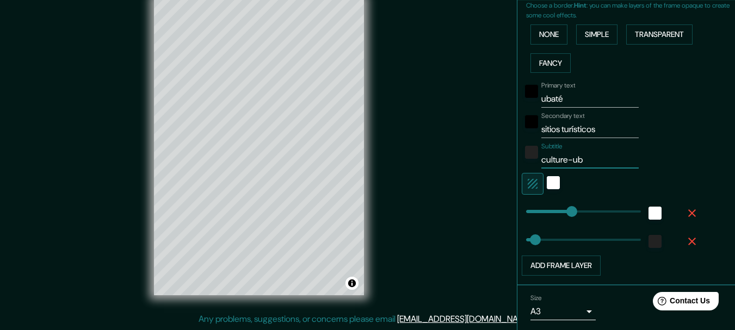
type input "31"
type input "culture-uba"
type input "154"
type input "31"
type input "culture-ubat"
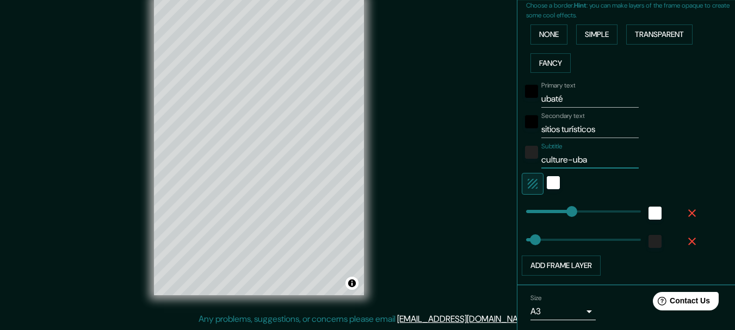
type input "154"
type input "31"
type input "culture-ubate"
type input "154"
type input "31"
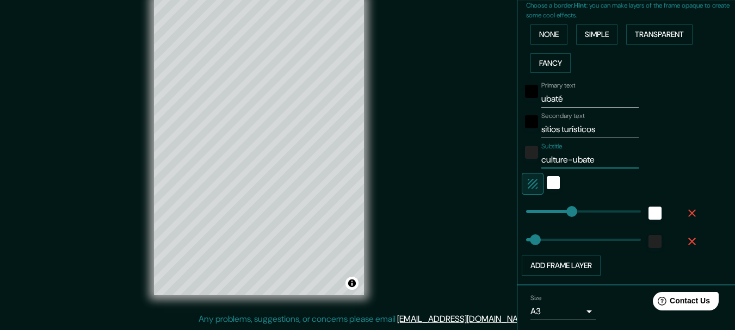
type input "culture-ubat"
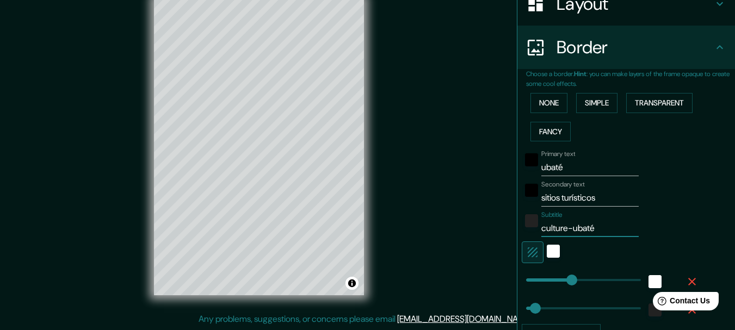
scroll to position [183, 0]
click at [556, 169] on input "ubaté" at bounding box center [589, 168] width 97 height 17
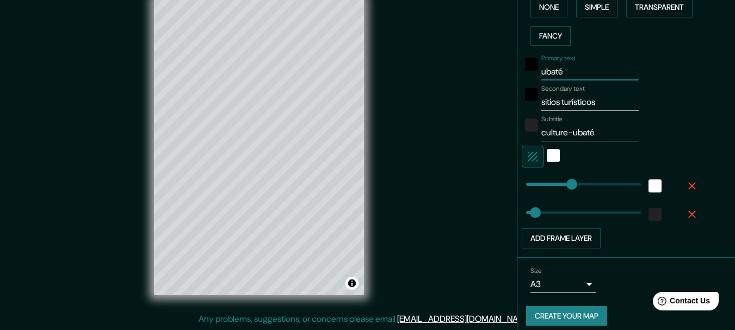
scroll to position [289, 0]
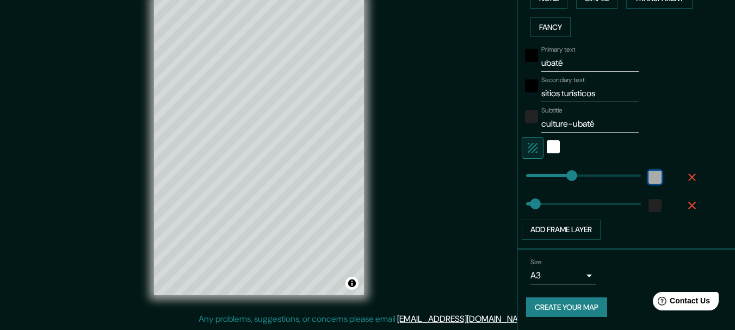
click at [648, 180] on div "white" at bounding box center [654, 177] width 13 height 13
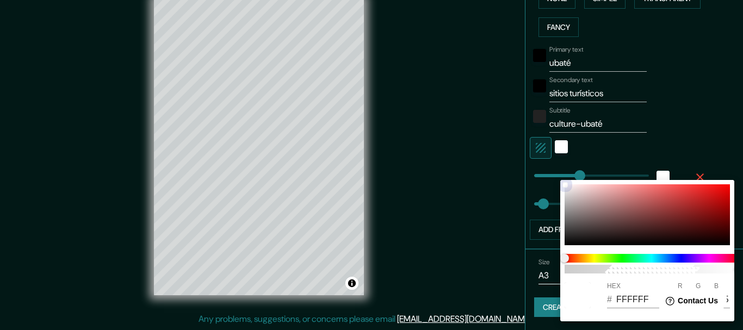
click at [701, 191] on div at bounding box center [647, 214] width 165 height 61
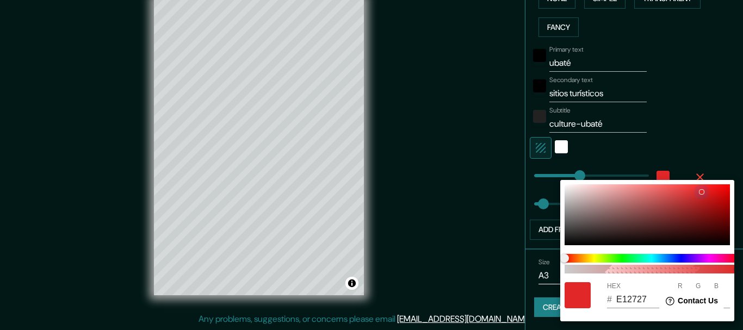
click at [596, 191] on div at bounding box center [647, 214] width 165 height 61
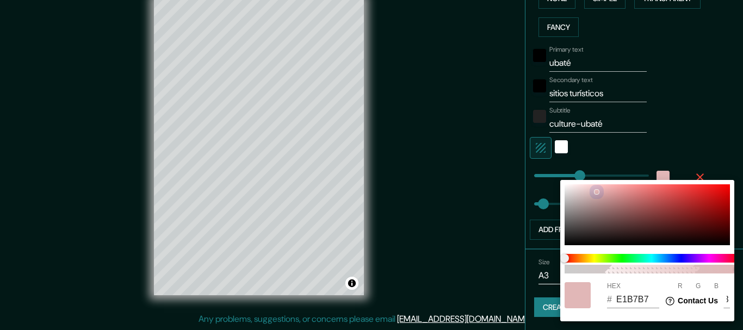
click at [601, 205] on div at bounding box center [647, 214] width 165 height 61
drag, startPoint x: 608, startPoint y: 189, endPoint x: 602, endPoint y: 185, distance: 7.1
click at [607, 187] on div at bounding box center [647, 214] width 165 height 61
click at [577, 291] on div at bounding box center [578, 295] width 26 height 26
click at [566, 191] on div "100 HEX # F4B5B5 R 244 G 181 B 181" at bounding box center [647, 250] width 174 height 141
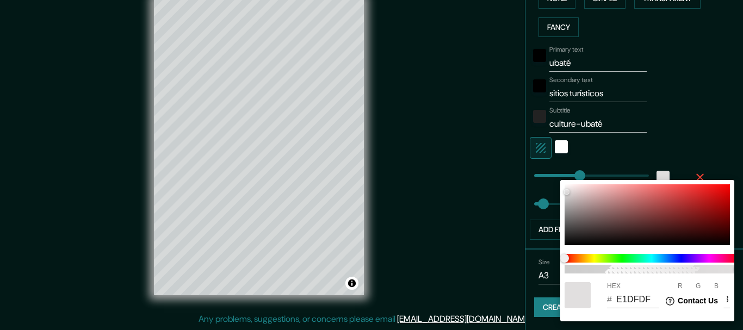
click at [566, 183] on div "100 HEX # E1DFDF R 225 G 223 B 223" at bounding box center [647, 250] width 174 height 141
click at [601, 146] on div at bounding box center [371, 165] width 743 height 330
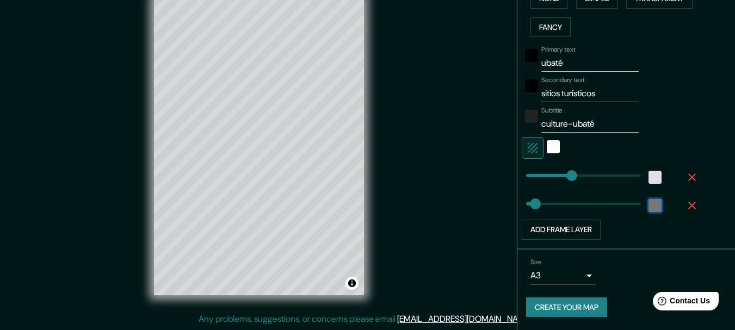
click at [648, 209] on div "color-222222" at bounding box center [654, 205] width 13 height 13
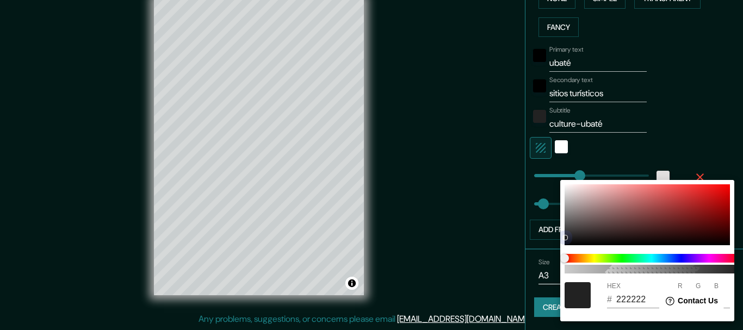
click at [688, 204] on div at bounding box center [647, 214] width 165 height 61
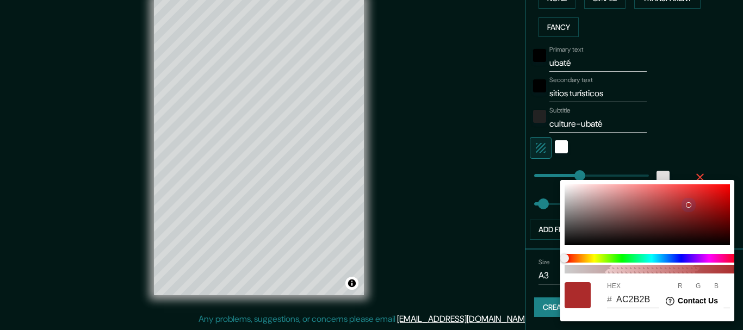
click at [569, 244] on div at bounding box center [647, 214] width 165 height 61
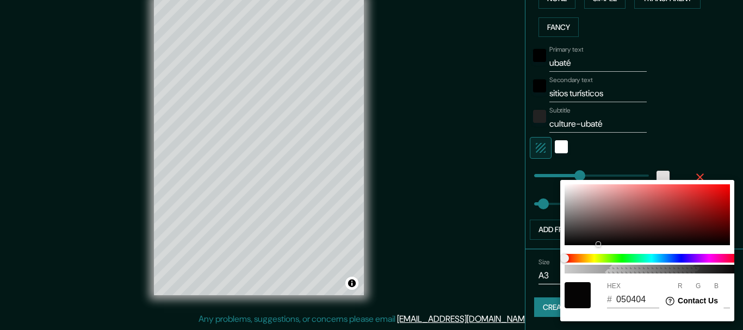
click at [584, 157] on div at bounding box center [371, 165] width 743 height 330
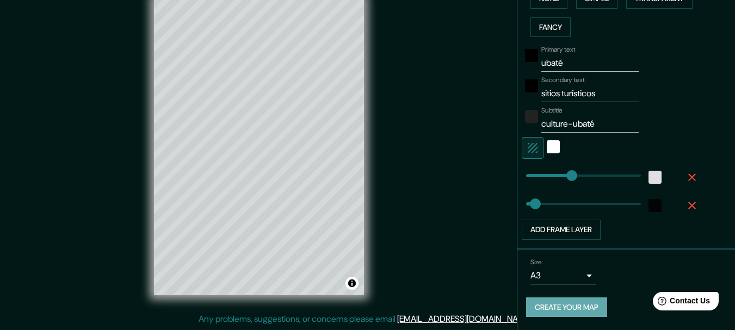
click at [571, 310] on button "Create your map" at bounding box center [566, 308] width 81 height 20
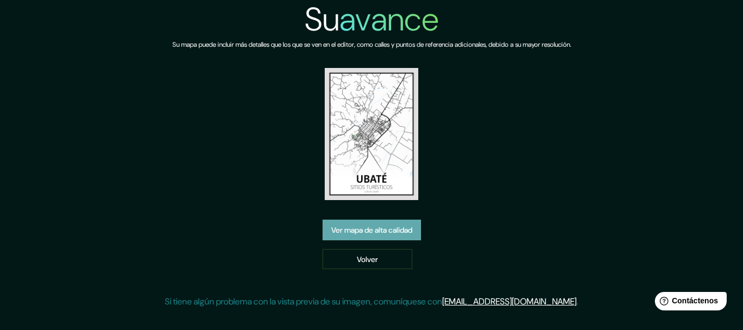
click at [386, 235] on font "Ver mapa de alta calidad" at bounding box center [371, 230] width 81 height 10
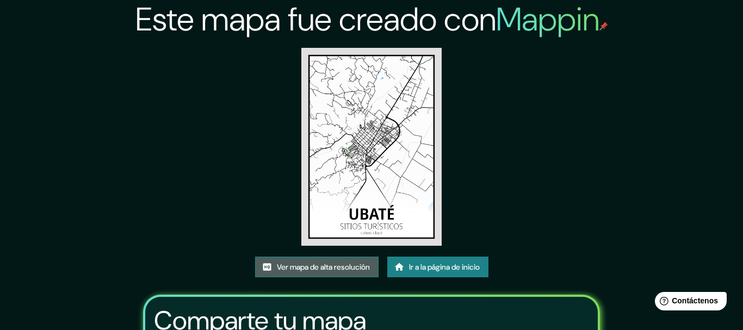
click at [318, 262] on font "Ver mapa de alta resolución" at bounding box center [323, 267] width 93 height 10
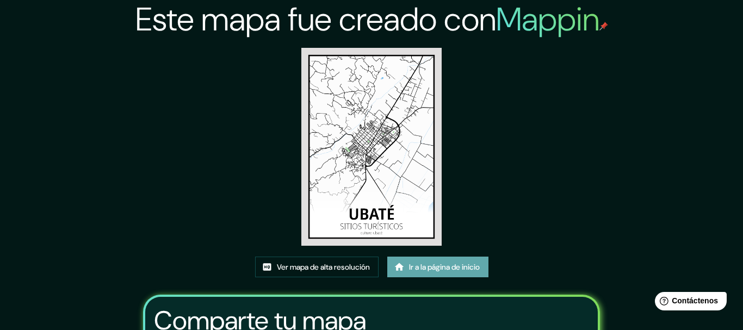
click at [408, 257] on link "Ir a la página de inicio" at bounding box center [437, 267] width 101 height 21
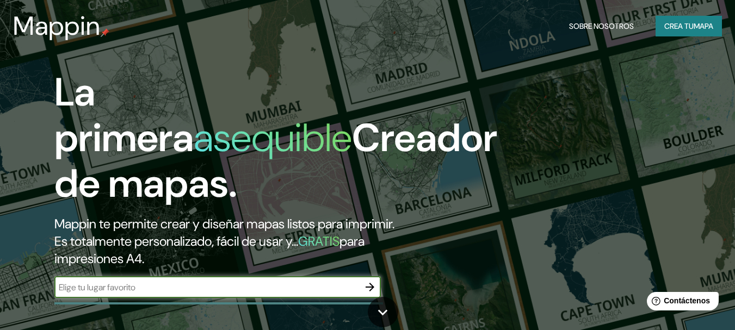
click at [664, 31] on font "Crea tu" at bounding box center [678, 26] width 29 height 10
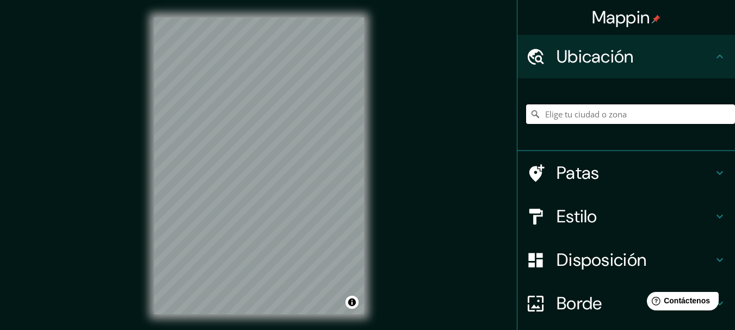
click at [568, 110] on input "Elige tu ciudad o zona" at bounding box center [630, 114] width 209 height 20
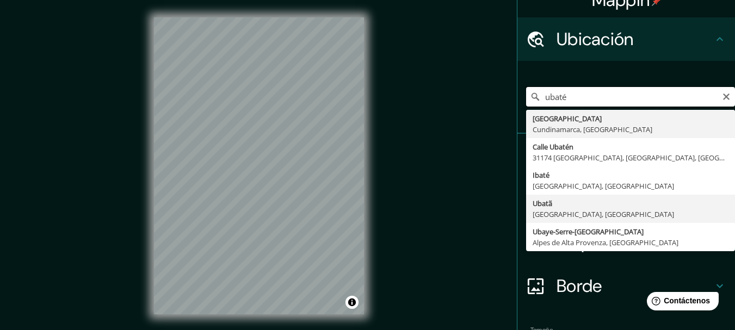
scroll to position [17, 0]
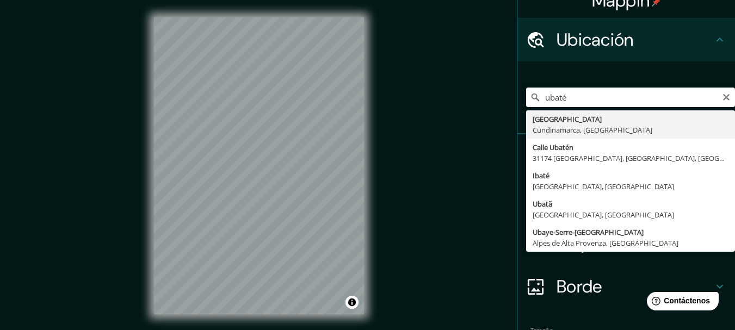
type input "[GEOGRAPHIC_DATA], [GEOGRAPHIC_DATA], [GEOGRAPHIC_DATA]"
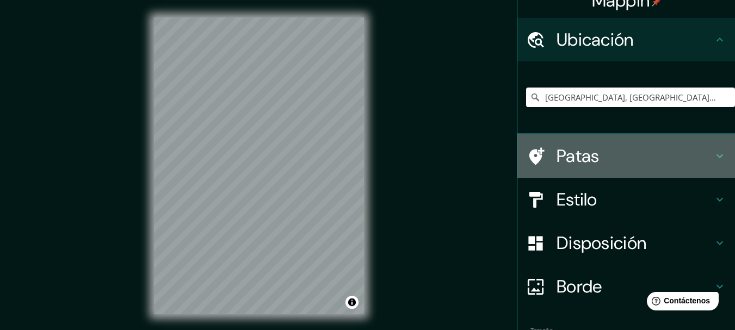
click at [633, 160] on h4 "Patas" at bounding box center [634, 156] width 157 height 22
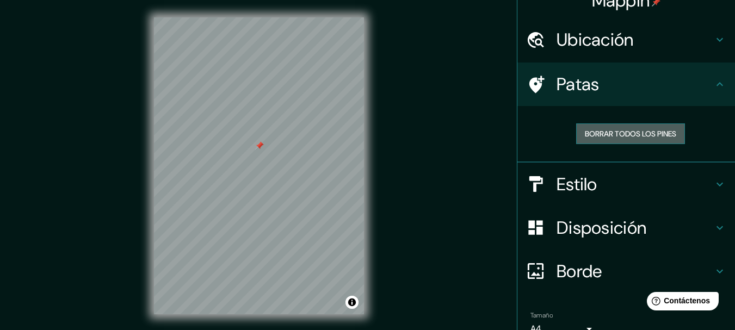
click at [604, 126] on button "Borrar todos los pines" at bounding box center [630, 133] width 109 height 21
click at [369, 174] on div "© Mapbox © OpenStreetMap Improve this map" at bounding box center [259, 166] width 245 height 332
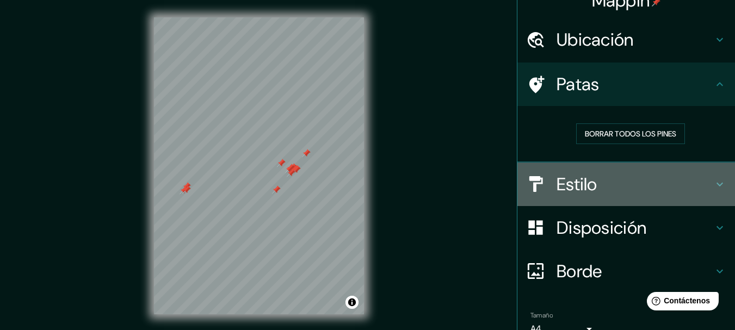
click at [588, 185] on font "Estilo" at bounding box center [576, 184] width 41 height 23
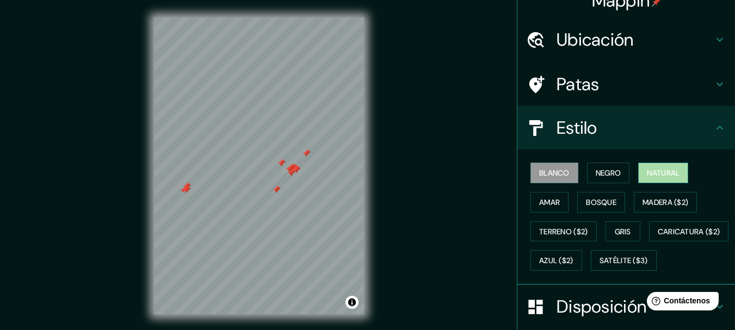
click at [647, 175] on font "Natural" at bounding box center [663, 173] width 33 height 10
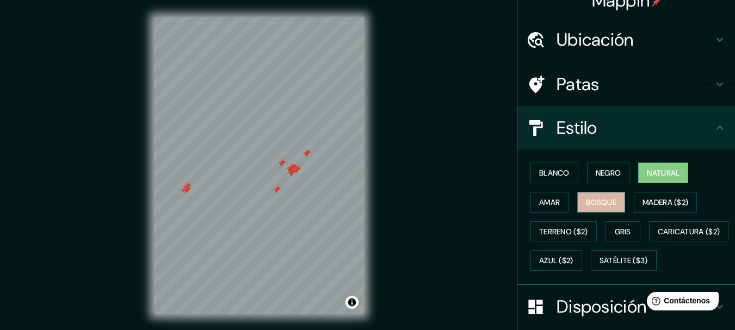
click at [592, 202] on font "Bosque" at bounding box center [601, 202] width 30 height 10
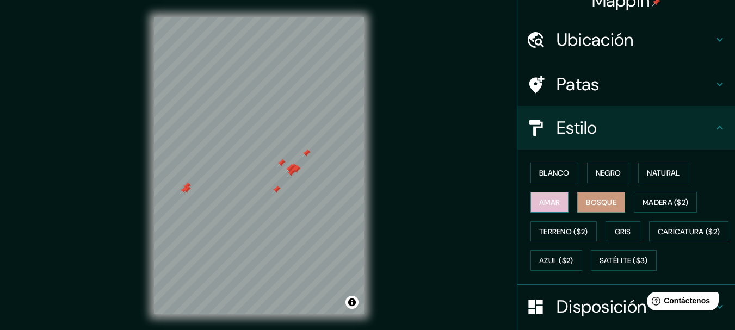
click at [542, 204] on font "Amar" at bounding box center [549, 202] width 21 height 10
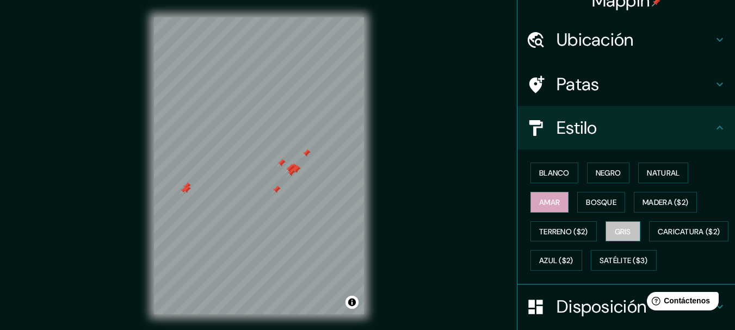
click at [615, 232] on font "Gris" at bounding box center [623, 232] width 16 height 10
click at [653, 173] on font "Natural" at bounding box center [663, 173] width 33 height 10
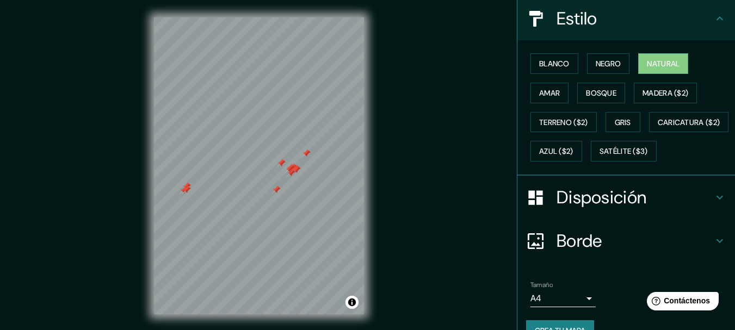
scroll to position [148, 0]
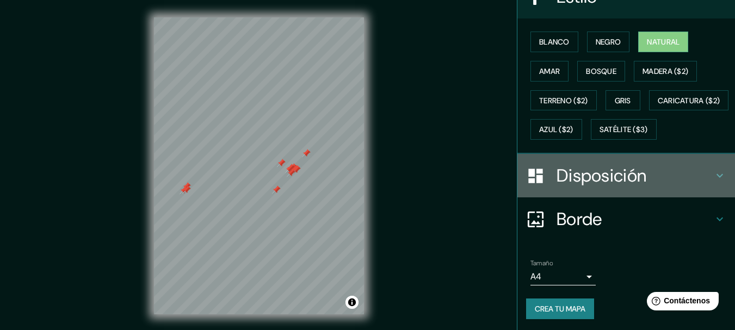
click at [713, 182] on icon at bounding box center [719, 175] width 13 height 13
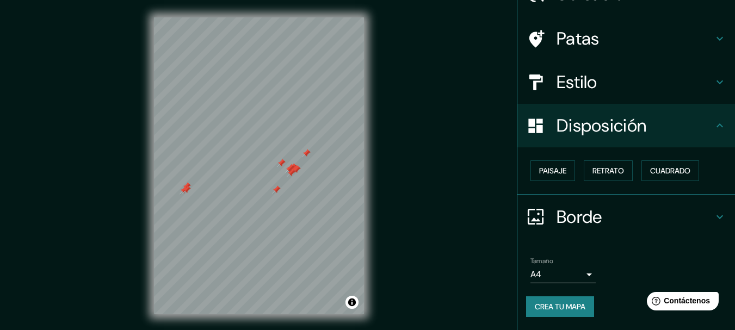
scroll to position [62, 0]
click at [658, 176] on font "Cuadrado" at bounding box center [670, 171] width 40 height 10
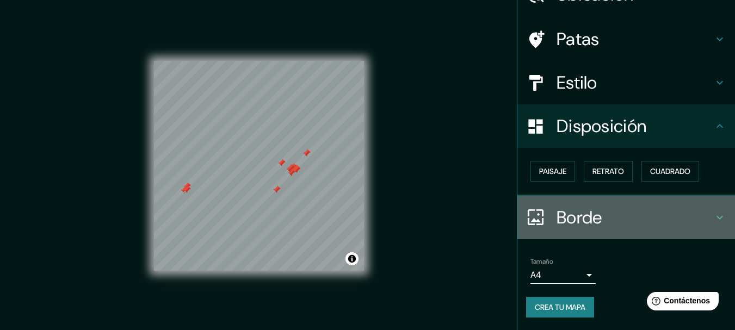
click at [575, 211] on font "Borde" at bounding box center [579, 217] width 46 height 23
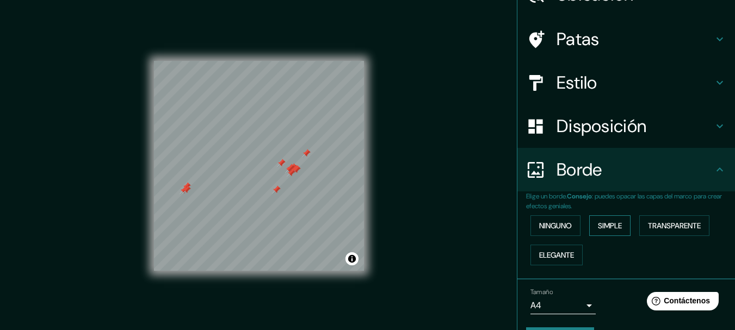
click at [604, 230] on font "Simple" at bounding box center [610, 226] width 24 height 10
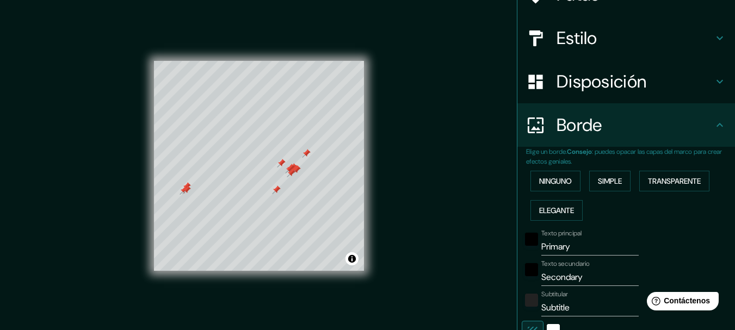
scroll to position [108, 0]
click at [562, 247] on input "Primary" at bounding box center [589, 245] width 97 height 17
type input "Primar"
type input "154"
type input "31"
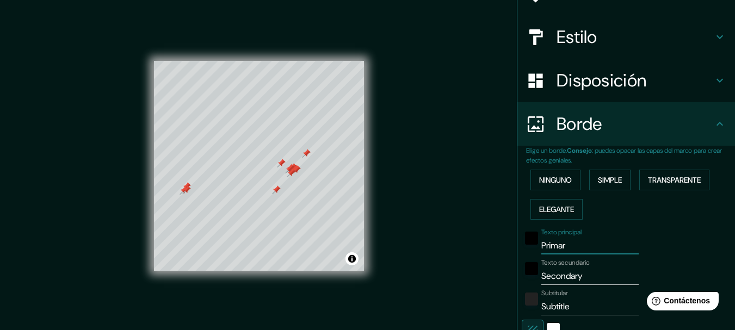
type input "Prima"
type input "154"
type input "31"
type input "Prim"
type input "154"
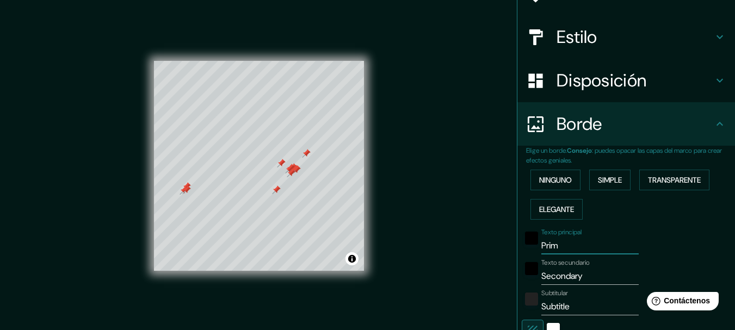
type input "31"
type input "Pri"
type input "154"
type input "31"
type input "Pr"
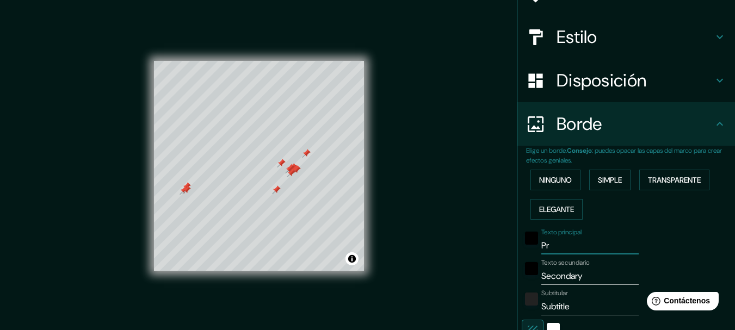
type input "154"
type input "31"
type input "P"
type input "154"
type input "31"
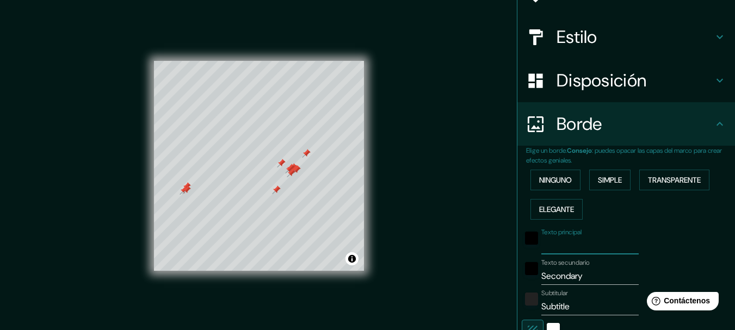
type input "154"
type input "31"
click at [573, 248] on input "Texto principal" at bounding box center [589, 245] width 97 height 17
type input "ghv"
type input "154"
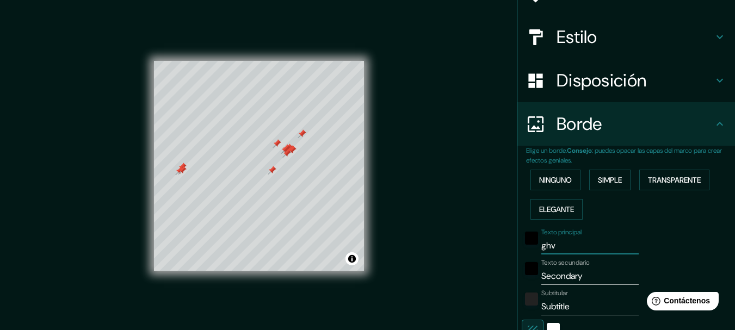
type input "31"
type input "gh"
type input "154"
type input "31"
type input "g"
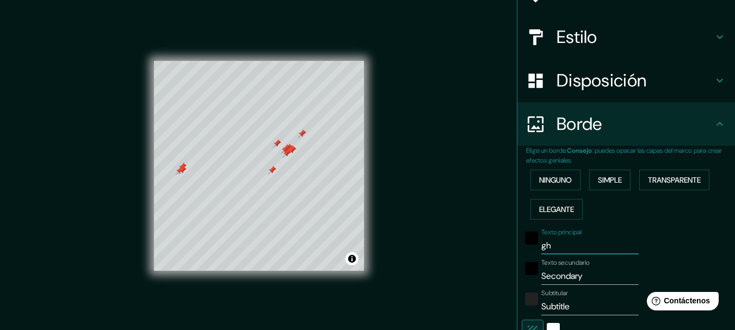
type input "154"
type input "31"
type input "154"
type input "31"
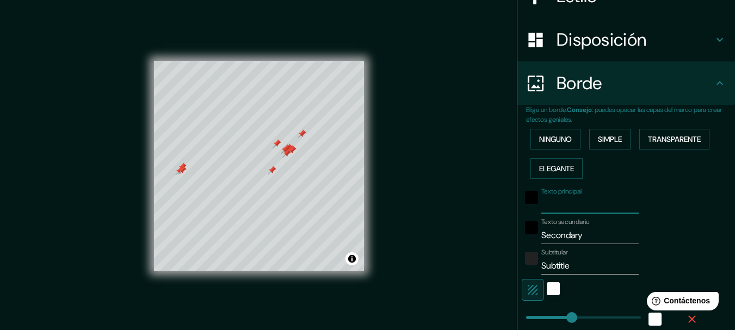
scroll to position [149, 0]
click at [583, 234] on input "Secondary" at bounding box center [589, 234] width 97 height 17
type input "Secondar"
type input "154"
type input "31"
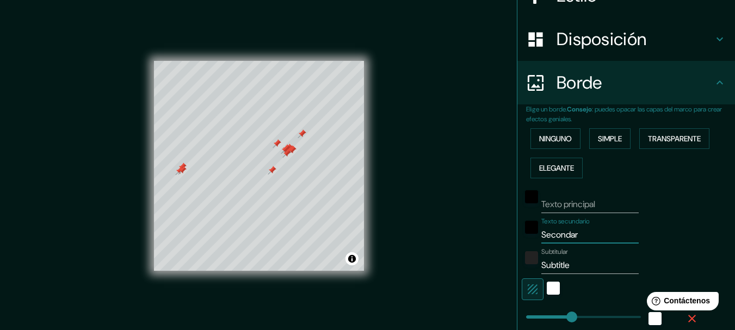
type input "Seconda"
type input "154"
type input "31"
type input "Second"
type input "154"
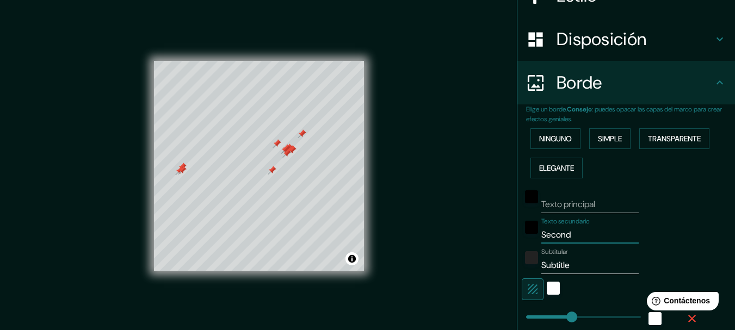
type input "31"
type input "Secon"
type input "154"
type input "31"
type input "Seco"
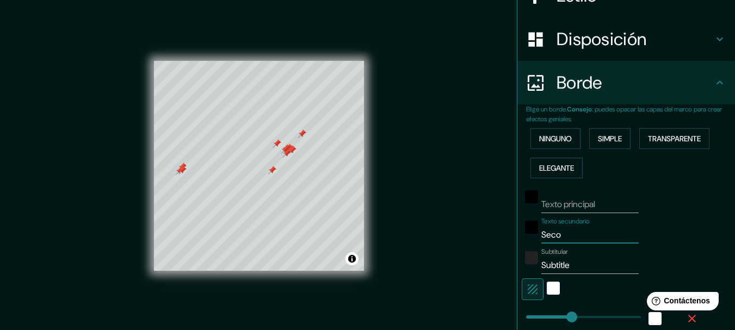
type input "154"
type input "31"
type input "Sec"
type input "154"
type input "31"
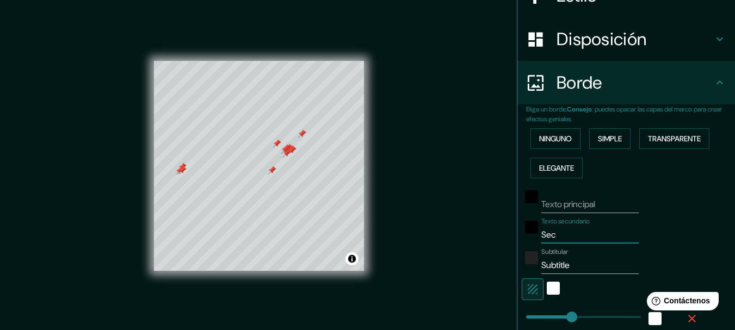
type input "Se"
type input "154"
type input "31"
type input "S"
type input "154"
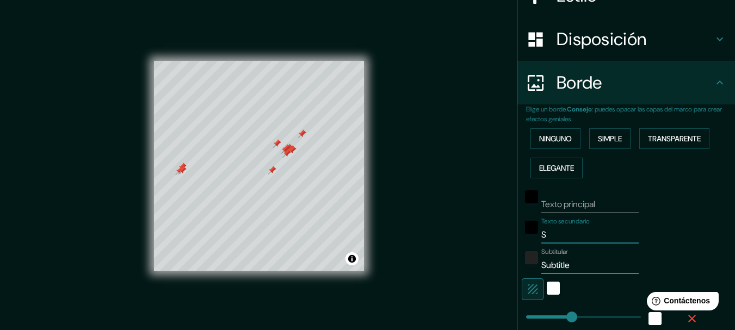
type input "31"
type input "154"
type input "31"
click at [571, 268] on input "Subtitle" at bounding box center [589, 265] width 97 height 17
type input "Subtitl"
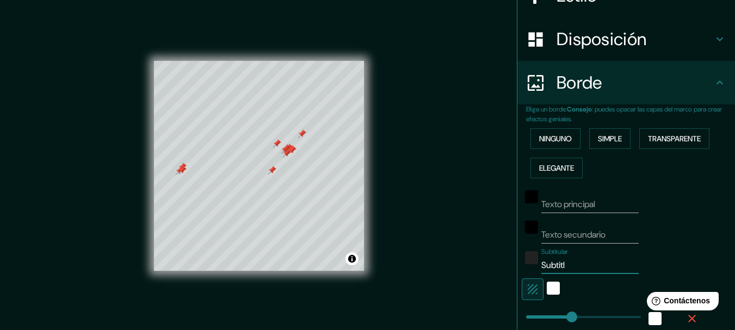
type input "154"
type input "31"
type input "Subtit"
type input "154"
type input "31"
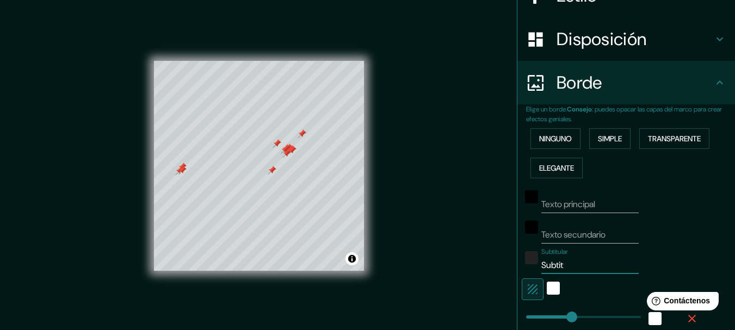
type input "Subti"
type input "154"
type input "31"
type input "Subt"
type input "154"
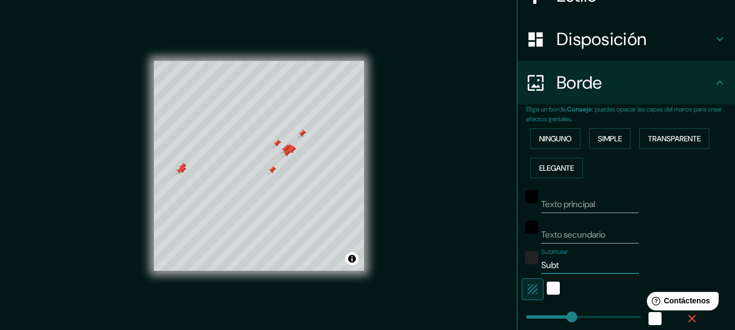
type input "31"
type input "Sub"
type input "154"
type input "31"
type input "Su"
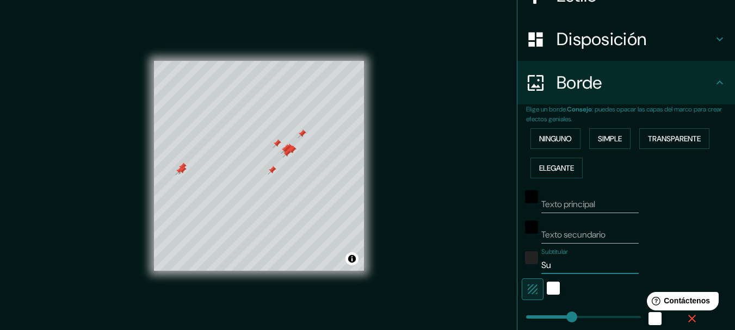
type input "154"
type input "31"
type input "S"
type input "154"
type input "31"
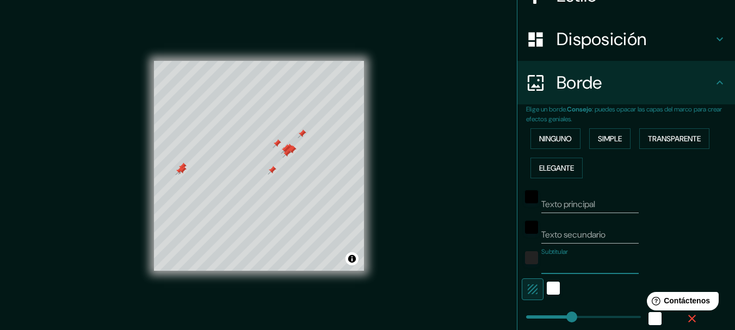
type input "154"
type input "31"
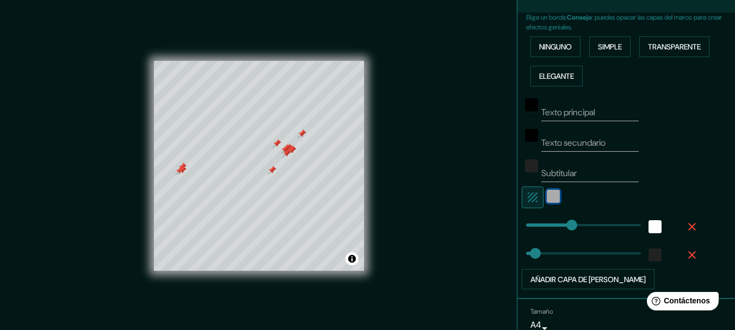
click at [547, 195] on div "blanco" at bounding box center [553, 196] width 13 height 13
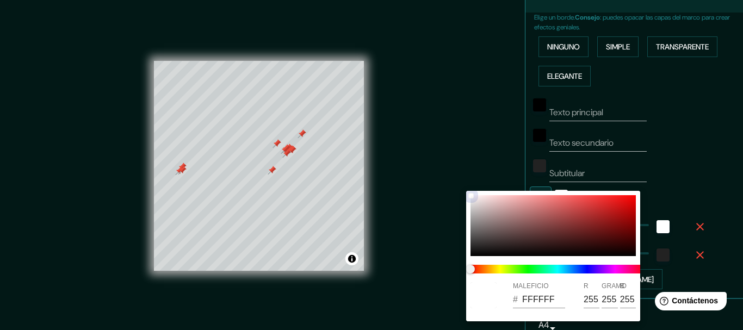
click at [535, 207] on div at bounding box center [553, 225] width 165 height 61
type input "154"
type input "31"
type input "CF7E7E"
type input "207"
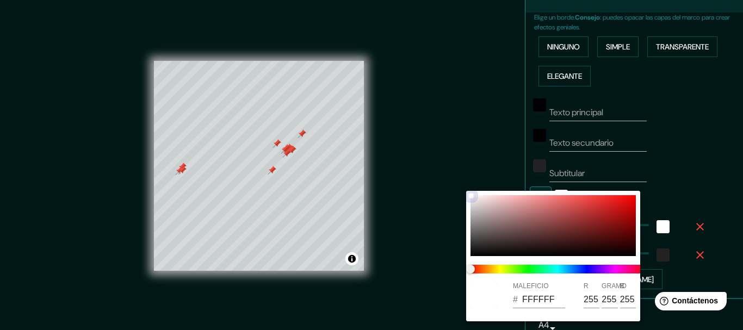
type input "126"
click at [488, 204] on div at bounding box center [553, 225] width 165 height 61
type input "154"
type input "31"
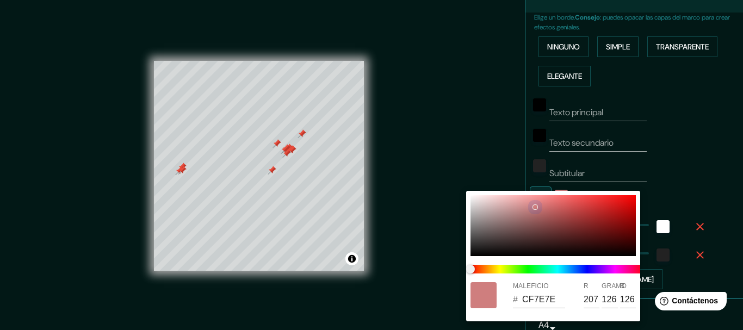
type input "DAC3C3"
type input "218"
type input "195"
click at [481, 202] on div at bounding box center [553, 225] width 165 height 61
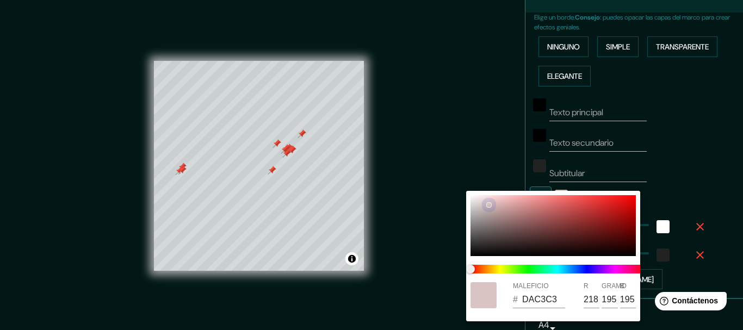
type input "154"
type input "31"
type input "E3D4D4"
type input "227"
type input "212"
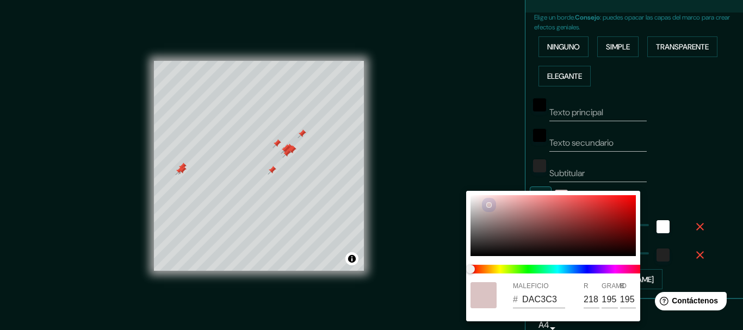
type input "212"
click at [682, 146] on div at bounding box center [371, 165] width 743 height 330
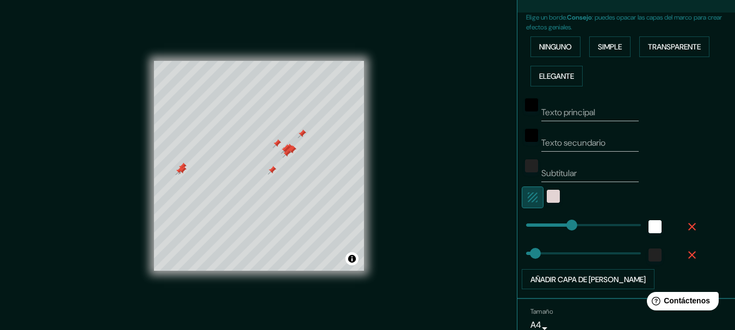
click at [533, 196] on button "button" at bounding box center [533, 198] width 22 height 22
type input "154"
type input "31"
type input "154"
click at [688, 225] on icon "button" at bounding box center [692, 227] width 8 height 8
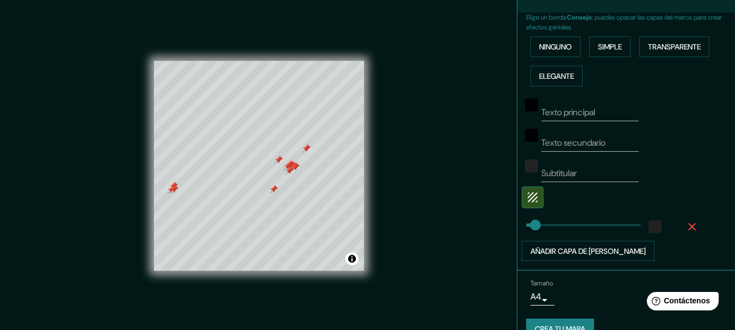
type input "31"
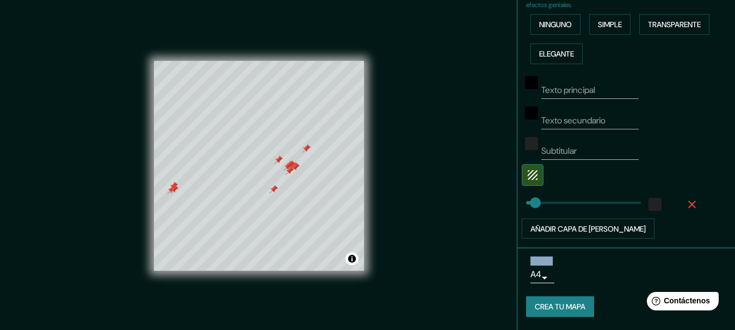
drag, startPoint x: 567, startPoint y: 289, endPoint x: 509, endPoint y: 269, distance: 61.1
click at [517, 269] on li "Tamaño A4 single Crea tu mapa" at bounding box center [626, 290] width 218 height 82
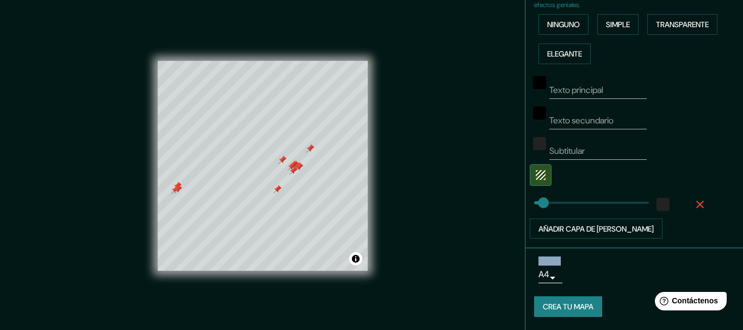
click at [539, 277] on body "Mappin Ubicación Villa de San Diego de Ubaté, Cundinamarca, Colombia Patas Esti…" at bounding box center [371, 165] width 743 height 330
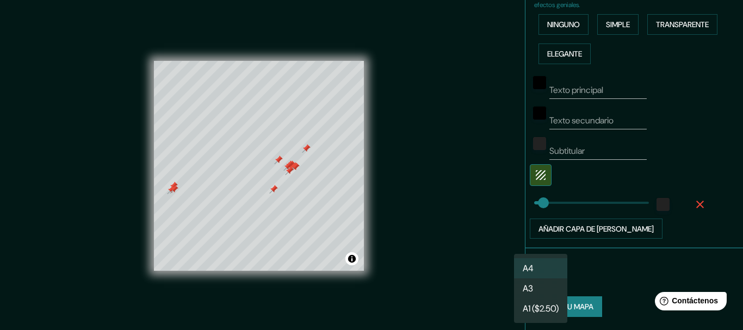
click at [543, 267] on li "A4" at bounding box center [540, 268] width 53 height 20
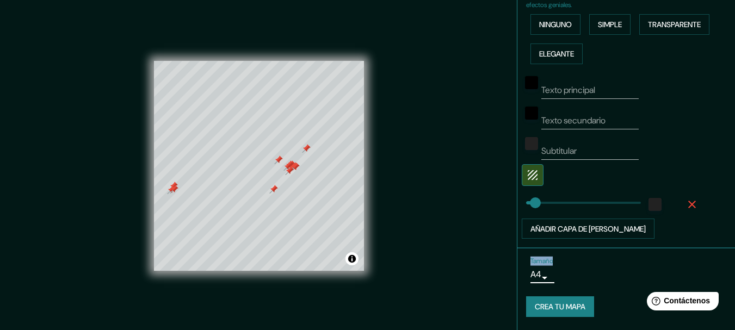
click at [560, 304] on font "Crea tu mapa" at bounding box center [560, 307] width 51 height 10
